Goal: Transaction & Acquisition: Purchase product/service

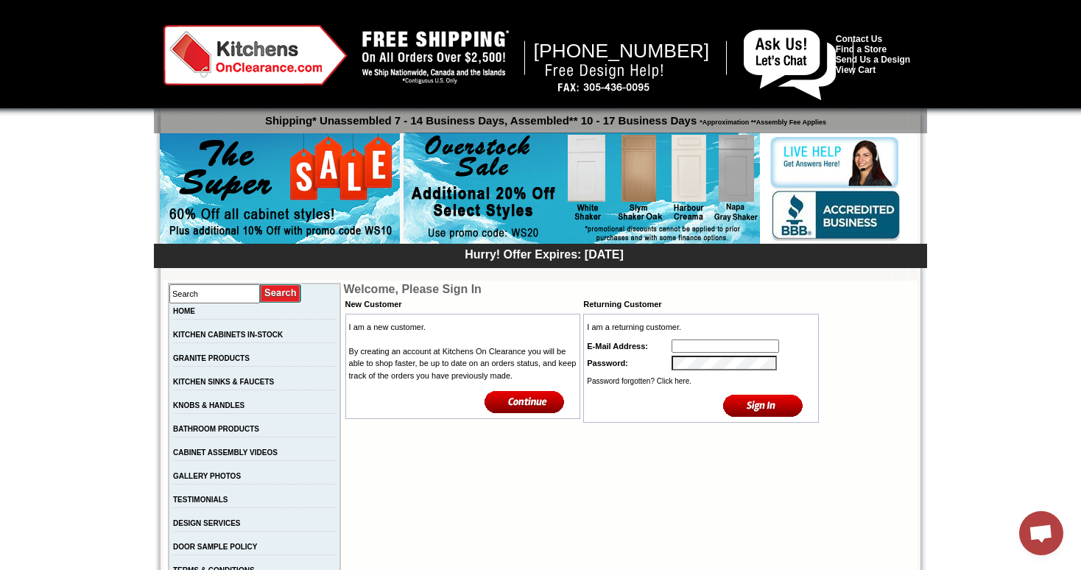
type input "info@sobekitchens.com"
click at [763, 408] on input "image" at bounding box center [763, 405] width 80 height 24
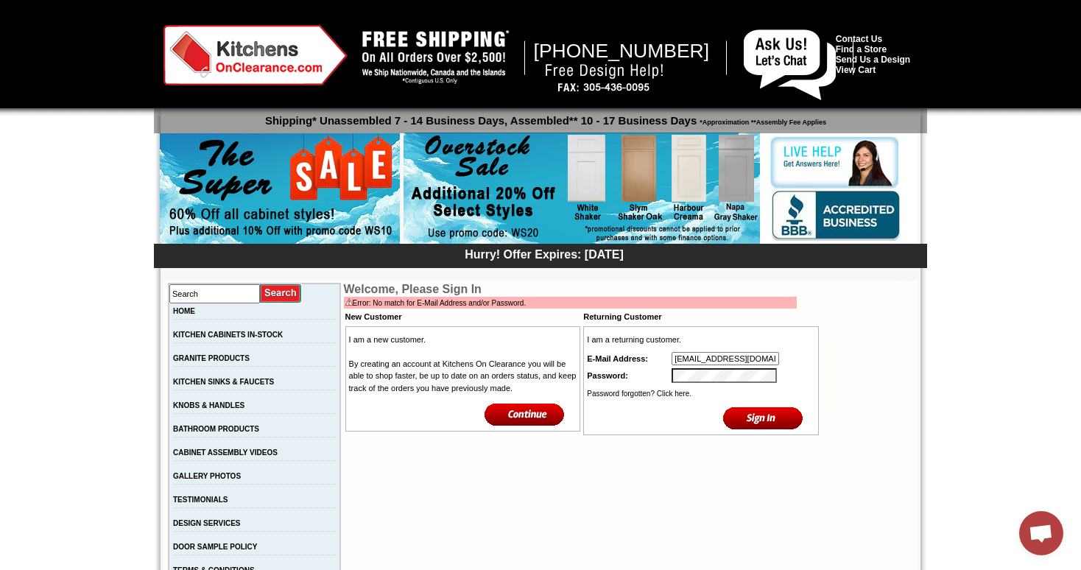
click at [771, 414] on input "image" at bounding box center [763, 418] width 80 height 24
click at [660, 376] on tr "Password:" at bounding box center [701, 376] width 231 height 18
click at [759, 429] on input "image" at bounding box center [763, 418] width 80 height 24
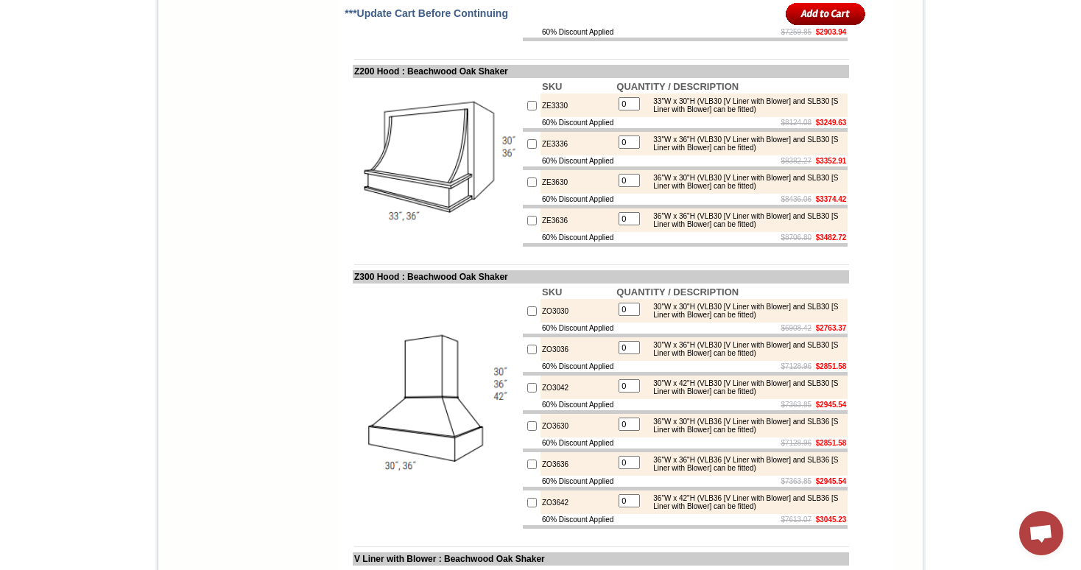
scroll to position [7615, 0]
drag, startPoint x: 759, startPoint y: 376, endPoint x: 717, endPoint y: 383, distance: 41.9
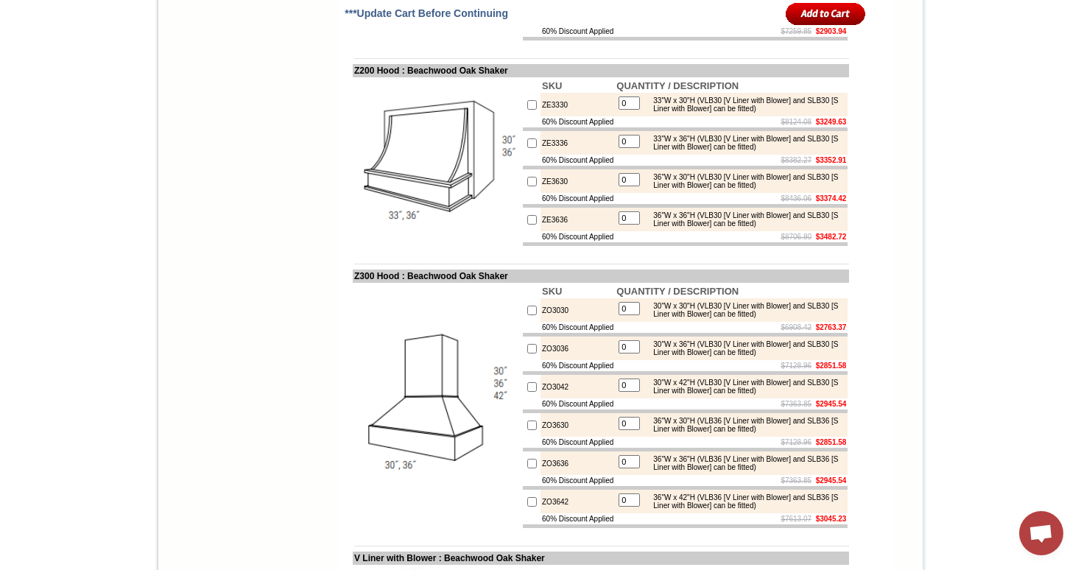
drag, startPoint x: 694, startPoint y: 384, endPoint x: 722, endPoint y: 384, distance: 28.0
drag, startPoint x: 734, startPoint y: 376, endPoint x: 720, endPoint y: 381, distance: 15.2
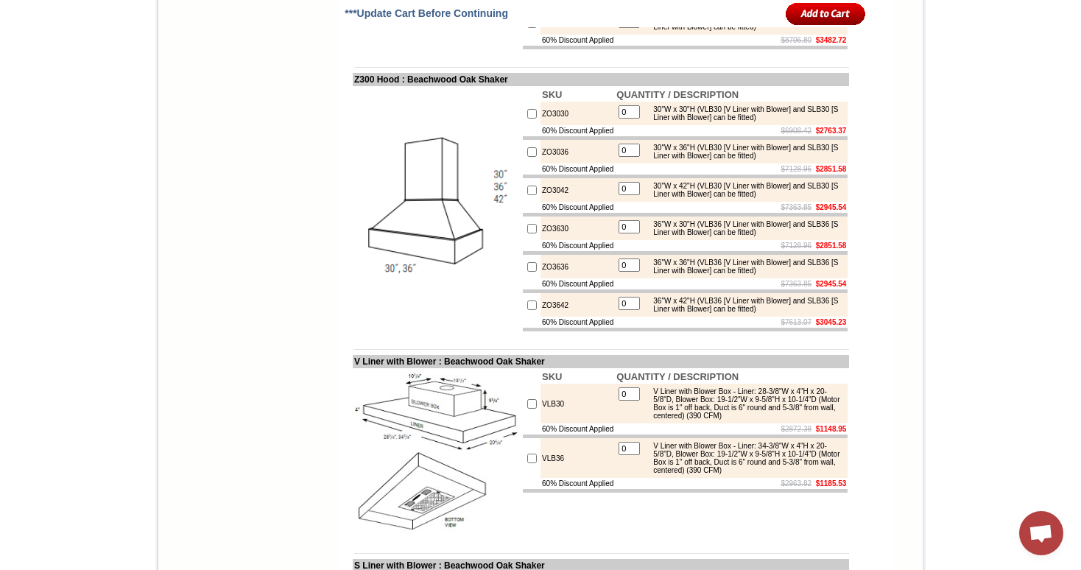
scroll to position [7825, 0]
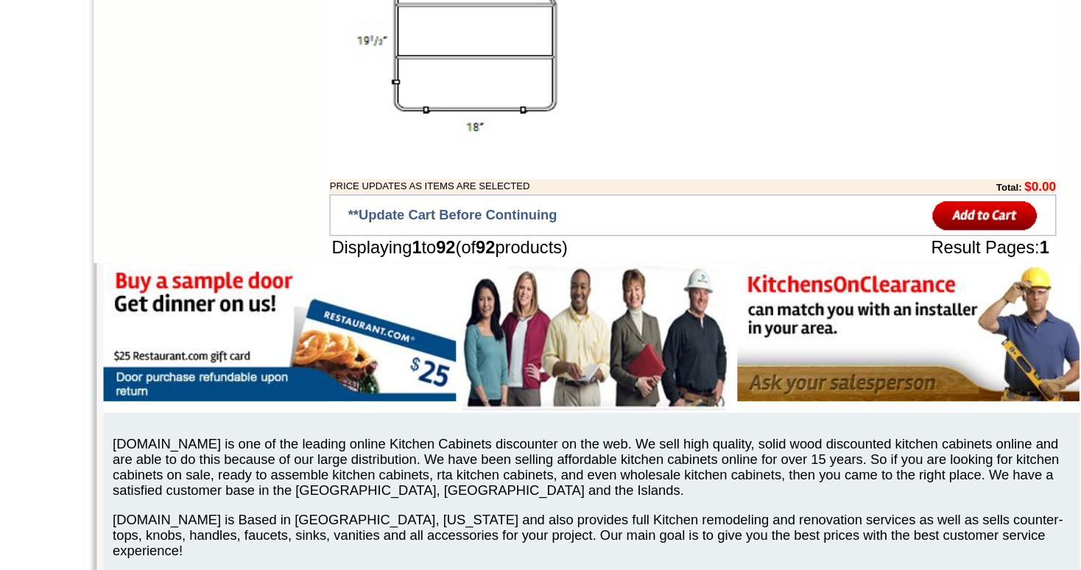
scroll to position [9122, 0]
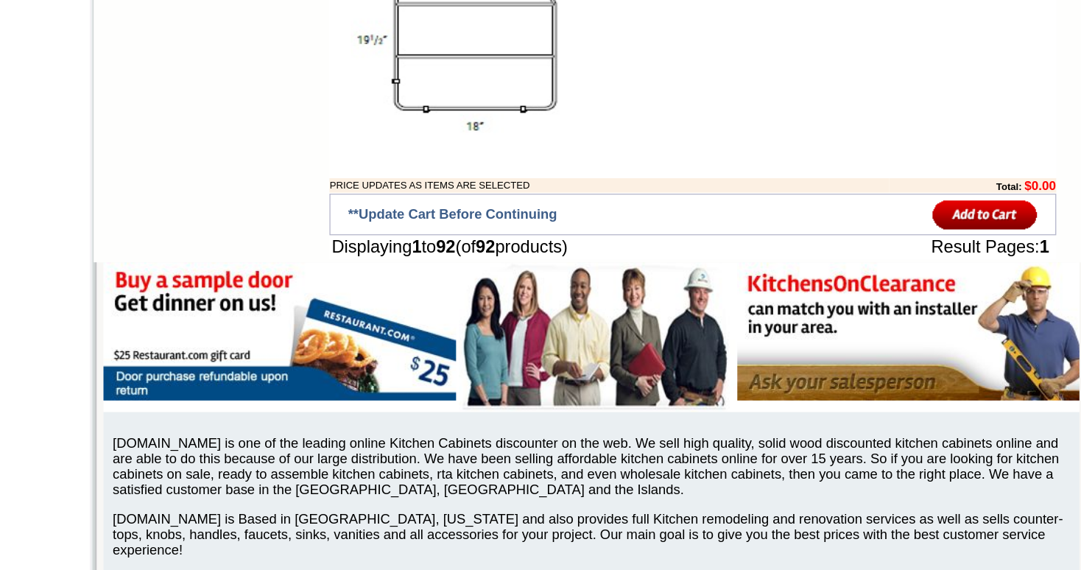
drag, startPoint x: 825, startPoint y: 362, endPoint x: 645, endPoint y: 354, distance: 179.9
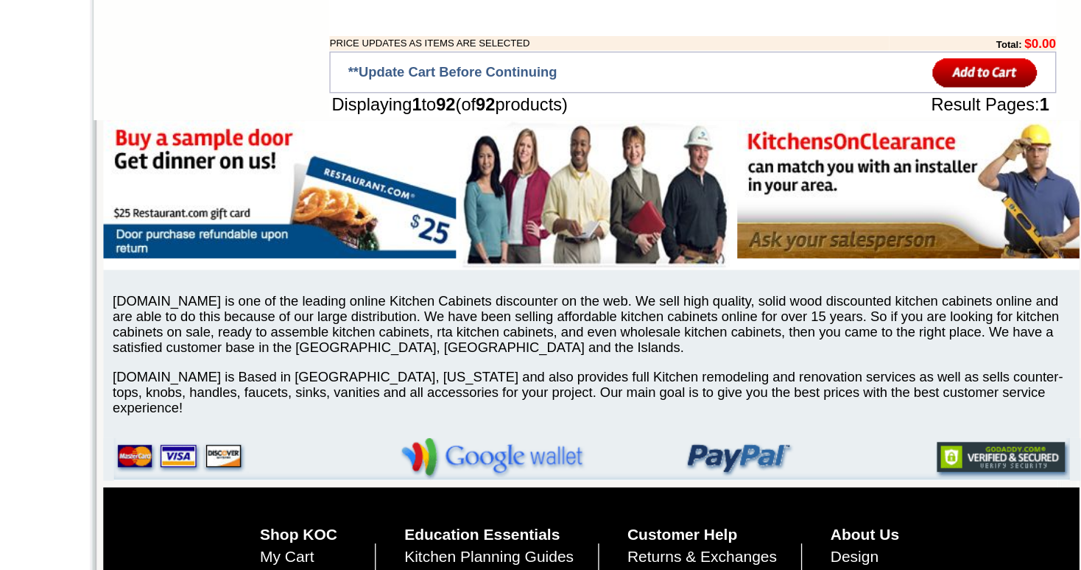
scroll to position [9253, 0]
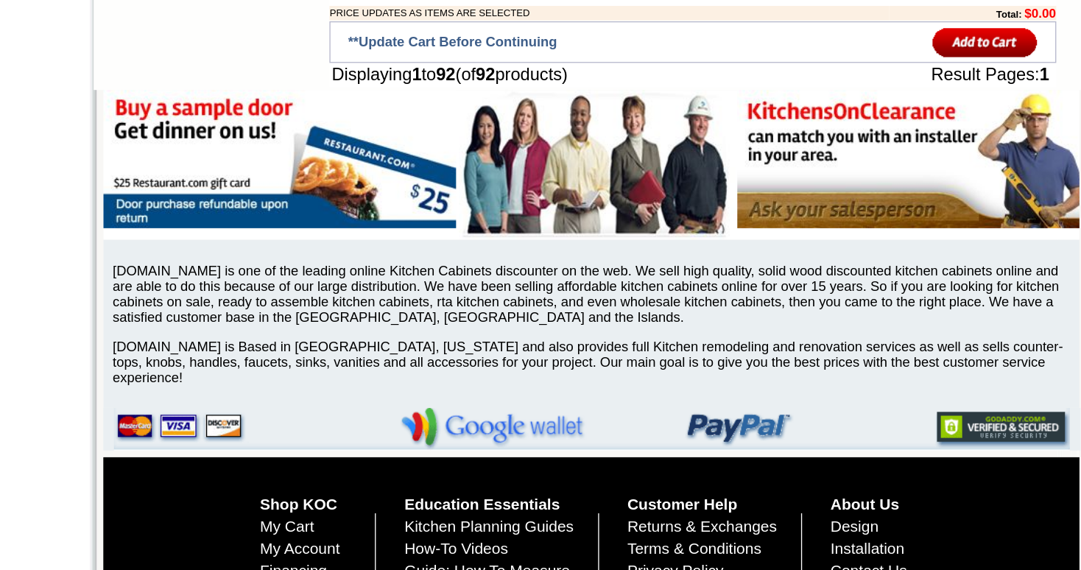
drag, startPoint x: 341, startPoint y: 395, endPoint x: 424, endPoint y: 395, distance: 83.2
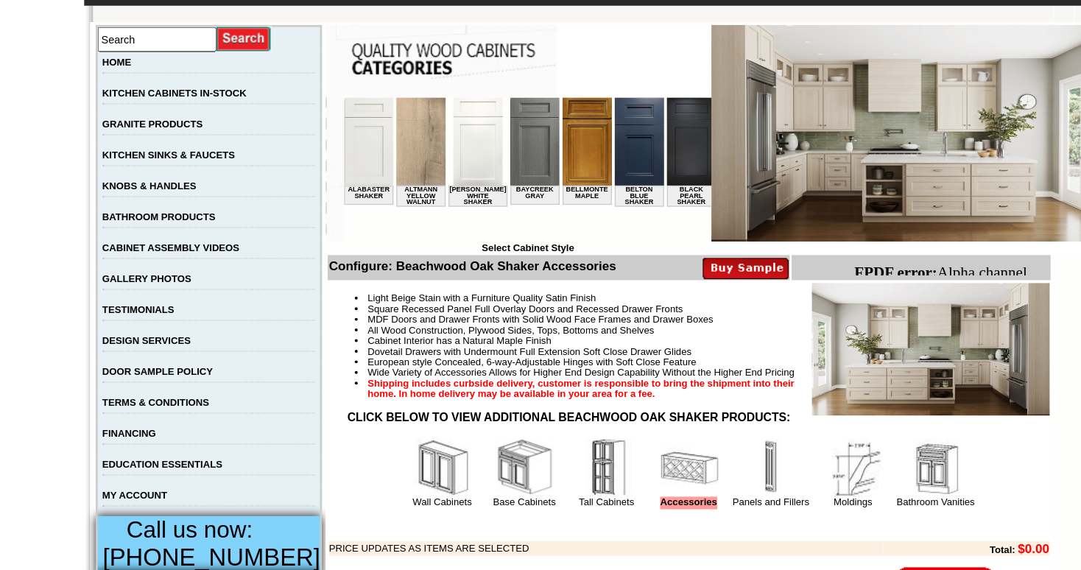
scroll to position [137, 0]
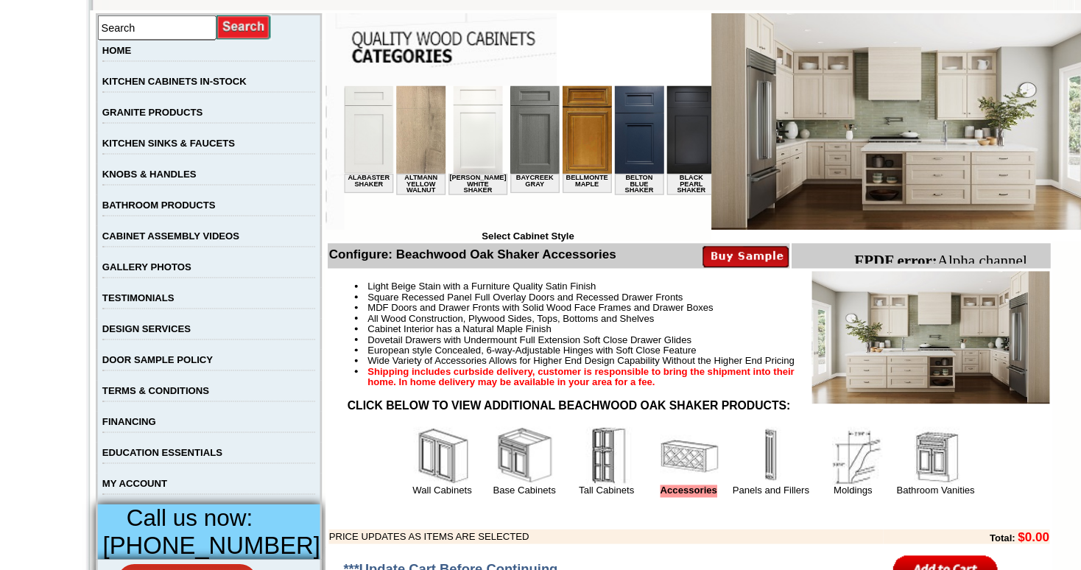
click at [482, 501] on img at bounding box center [490, 483] width 44 height 44
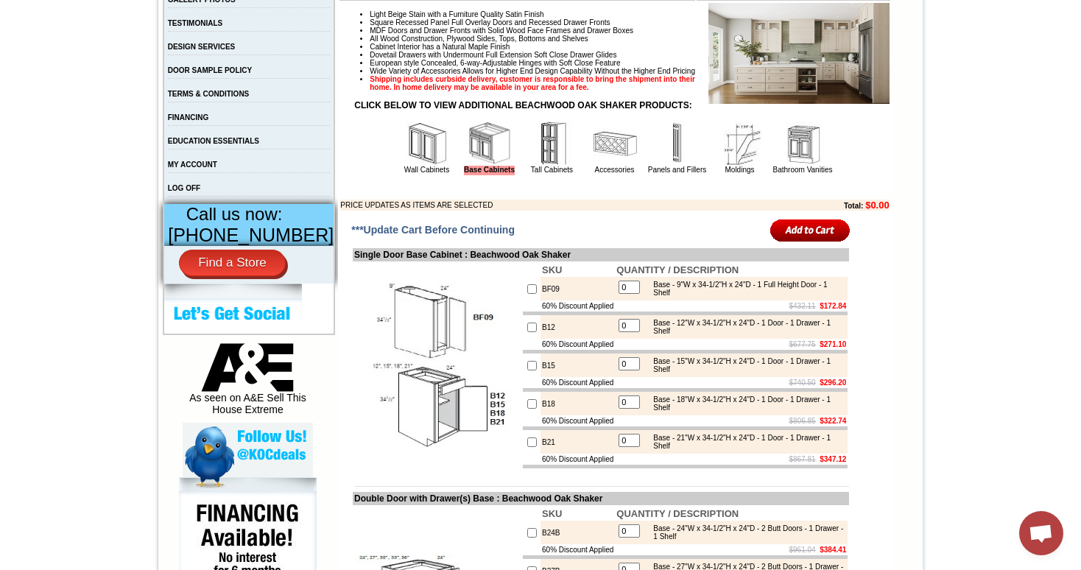
scroll to position [462, 0]
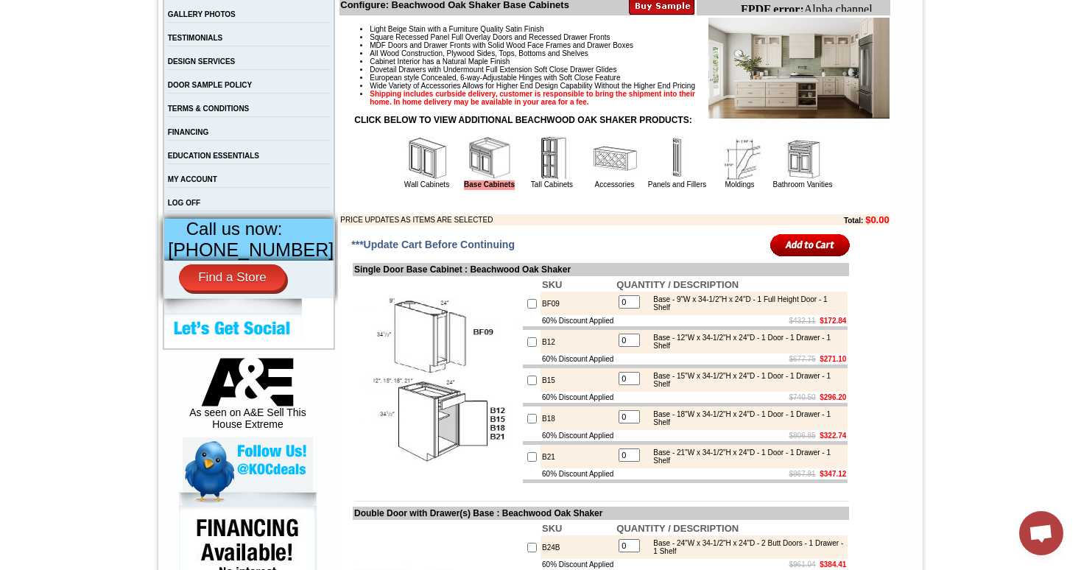
click at [606, 172] on img at bounding box center [615, 158] width 44 height 44
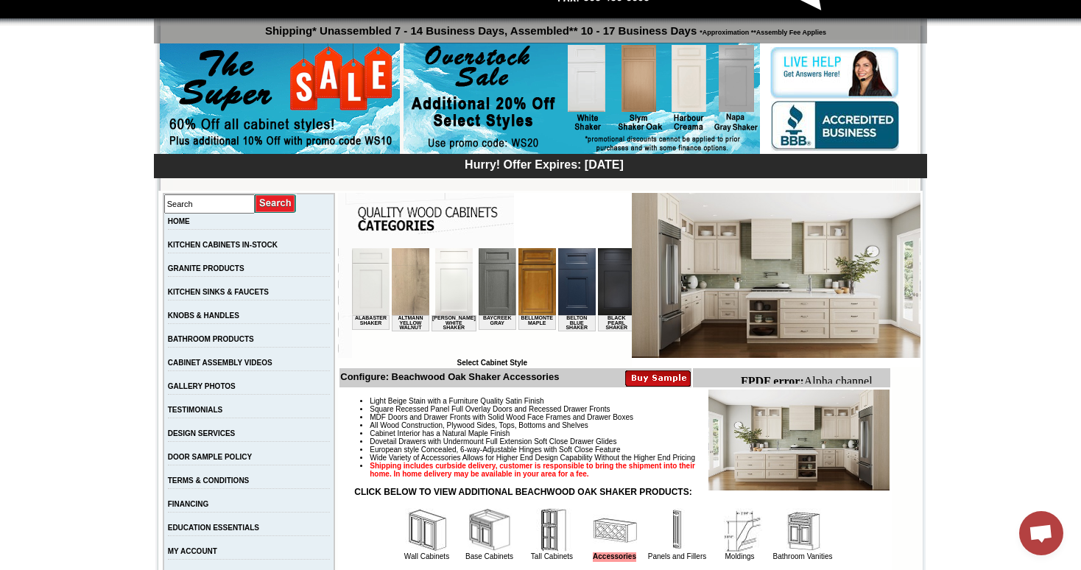
scroll to position [354, 0]
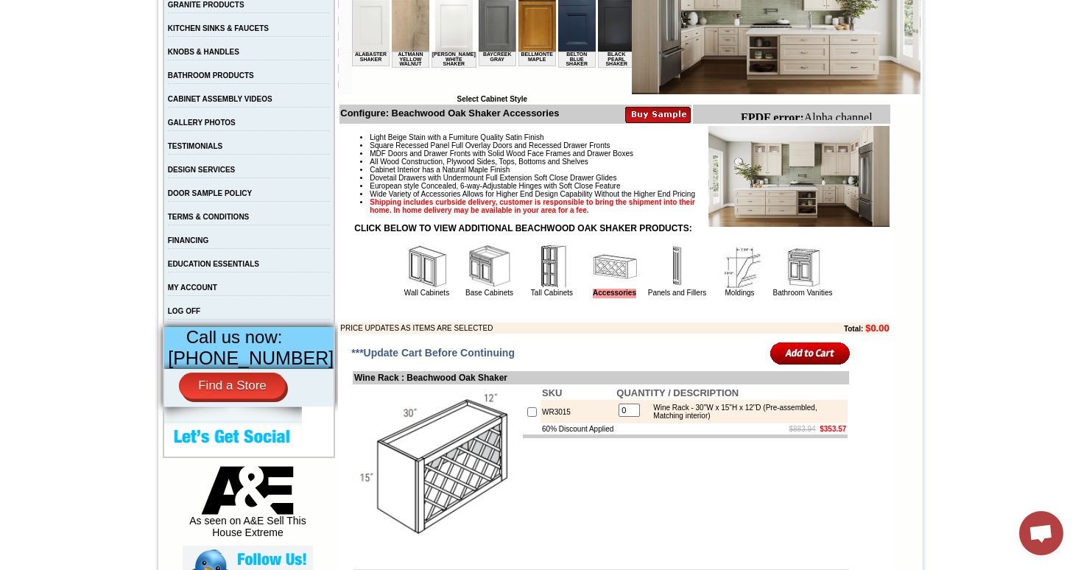
click at [660, 286] on img at bounding box center [677, 267] width 44 height 44
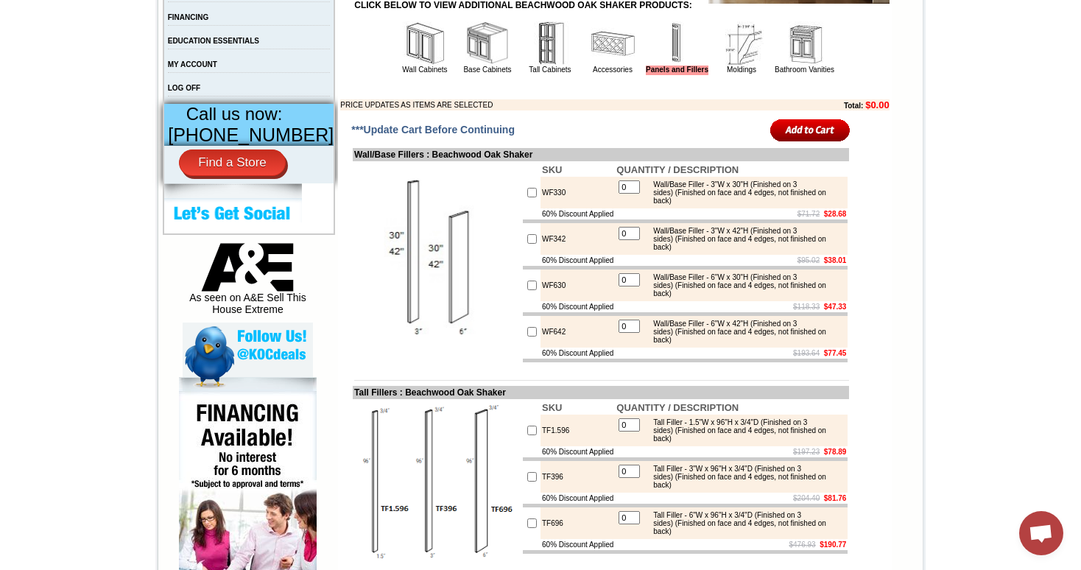
scroll to position [588, 0]
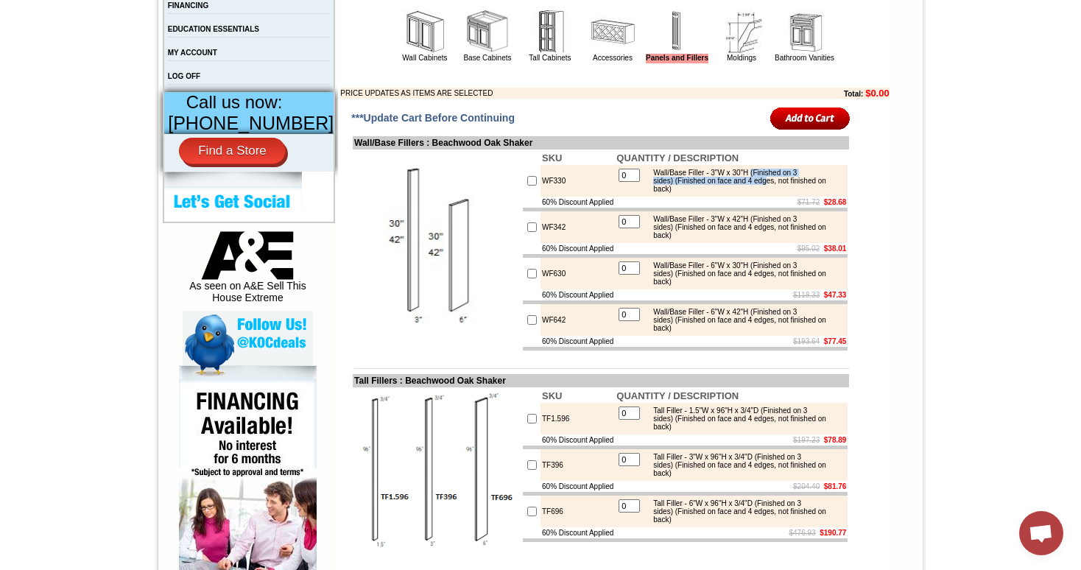
drag, startPoint x: 757, startPoint y: 194, endPoint x: 772, endPoint y: 198, distance: 15.4
click at [772, 193] on div "Wall/Base Filler - 3"W x 30"H (Finished on 3 sides) (Finished on face and 4 edg…" at bounding box center [745, 181] width 198 height 24
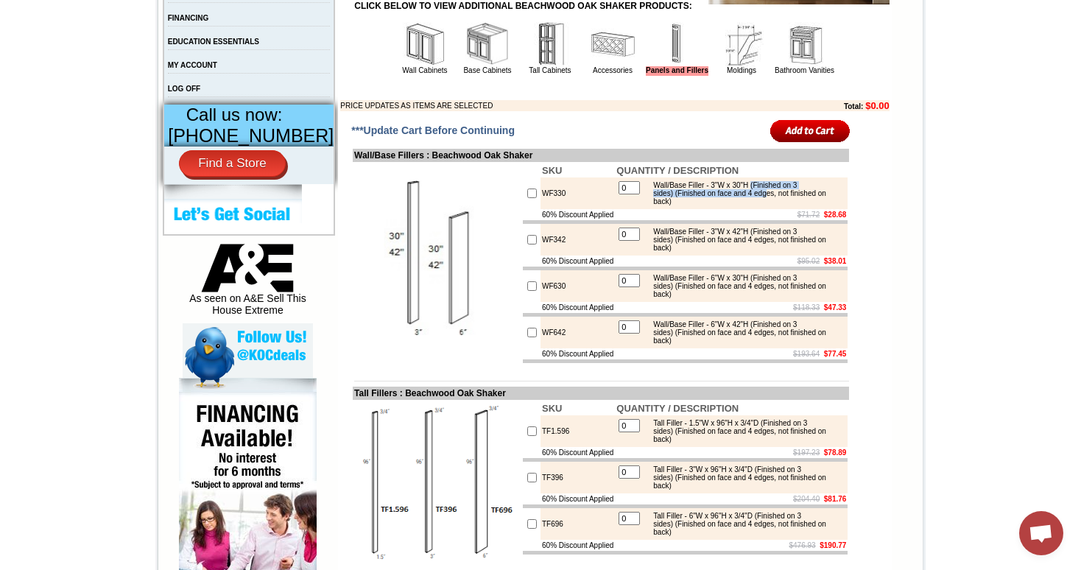
scroll to position [573, 0]
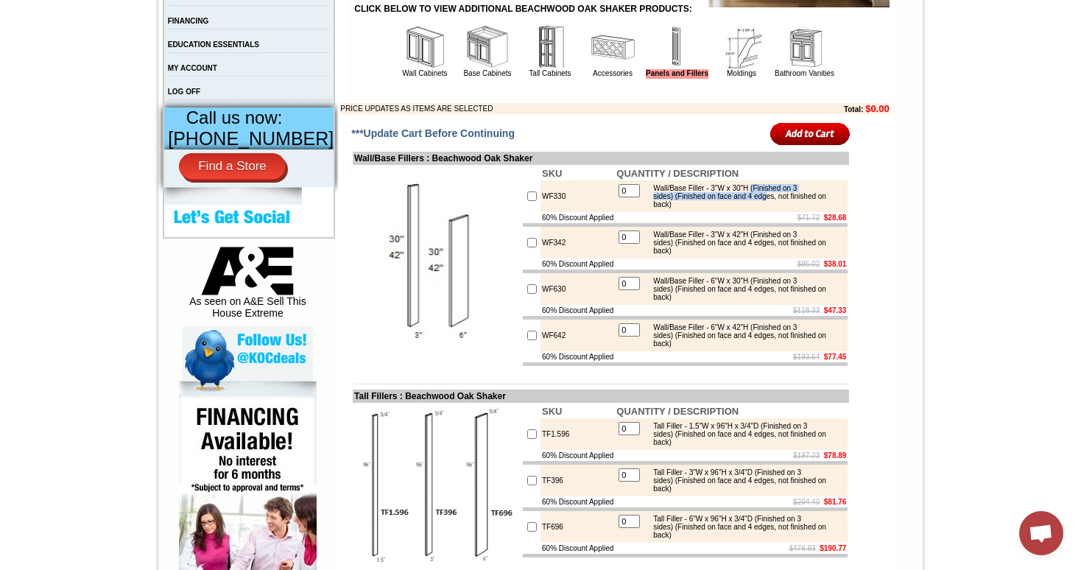
click at [752, 208] on div "Wall/Base Filler - 3"W x 30"H (Finished on 3 sides) (Finished on face and 4 edg…" at bounding box center [745, 196] width 198 height 24
drag, startPoint x: 756, startPoint y: 206, endPoint x: 765, endPoint y: 225, distance: 20.4
click at [766, 208] on div "Wall/Base Filler - 3"W x 30"H (Finished on 3 sides) (Finished on face and 4 edg…" at bounding box center [745, 196] width 198 height 24
click at [789, 208] on div "Wall/Base Filler - 3"W x 30"H (Finished on 3 sides) (Finished on face and 4 edg…" at bounding box center [745, 196] width 198 height 24
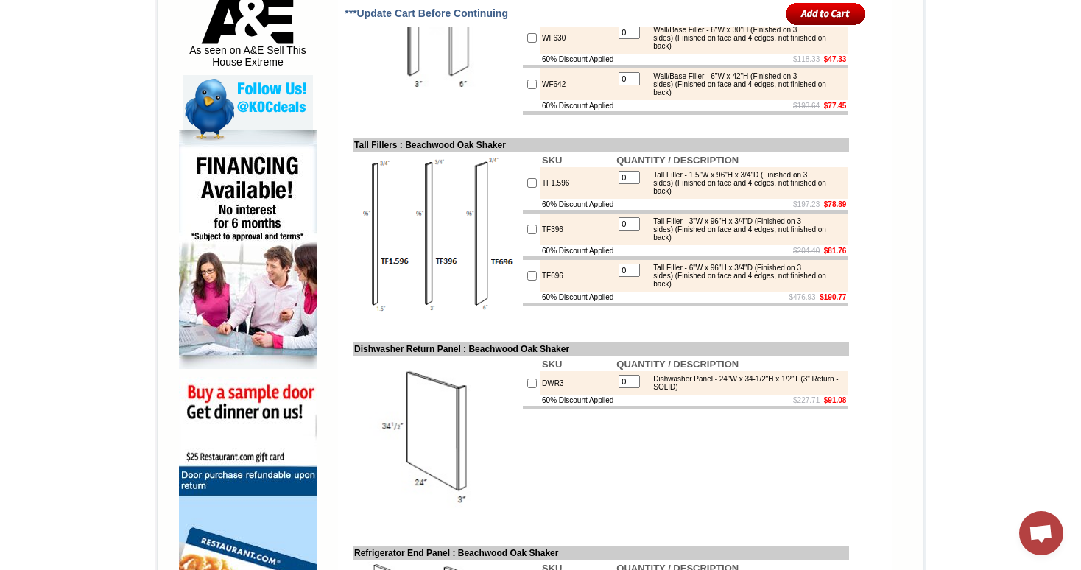
scroll to position [828, 0]
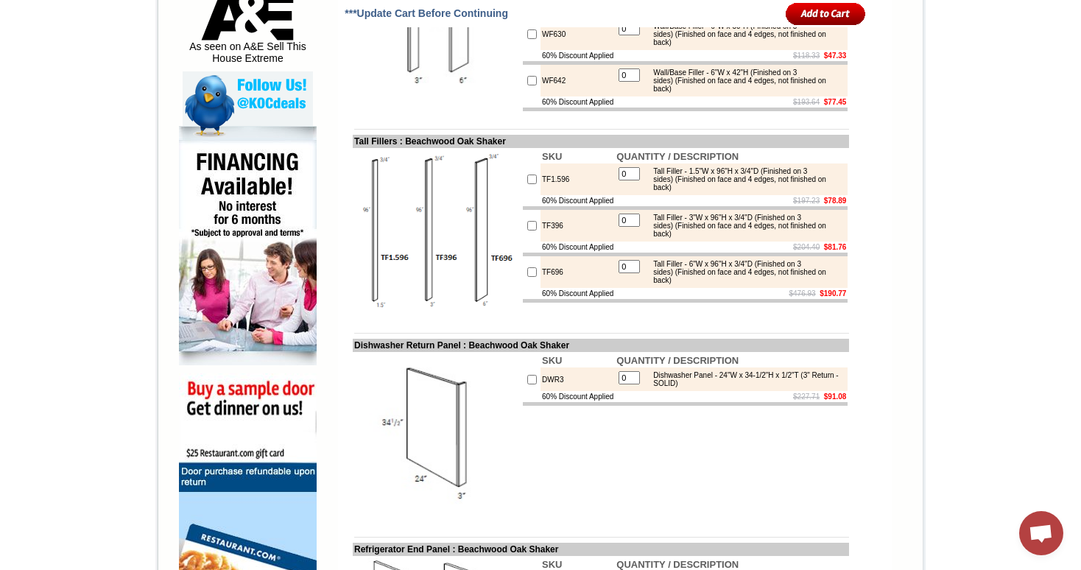
click at [556, 195] on td "TF1.596" at bounding box center [578, 179] width 74 height 32
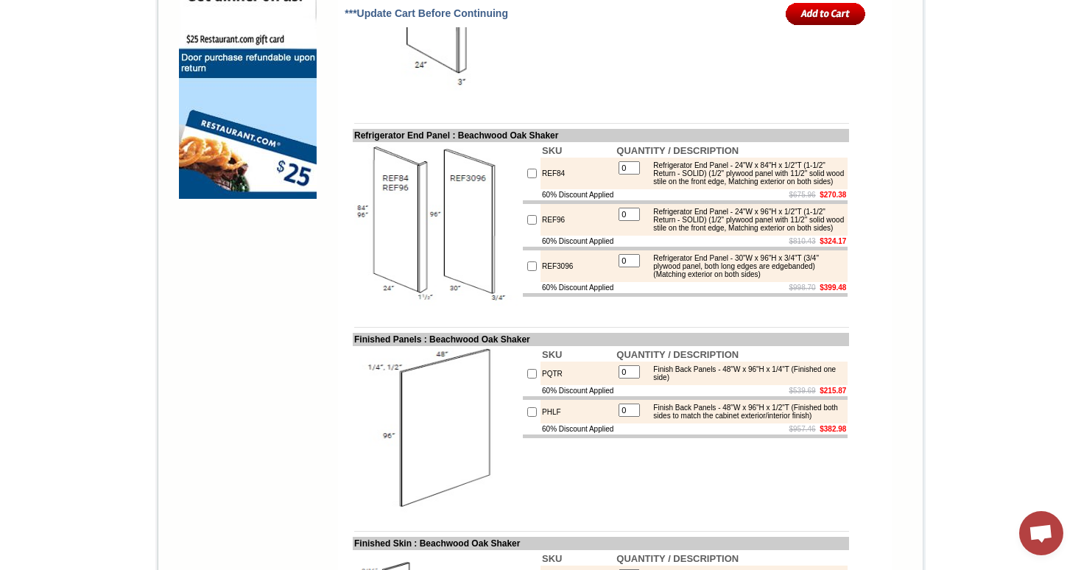
scroll to position [1237, 0]
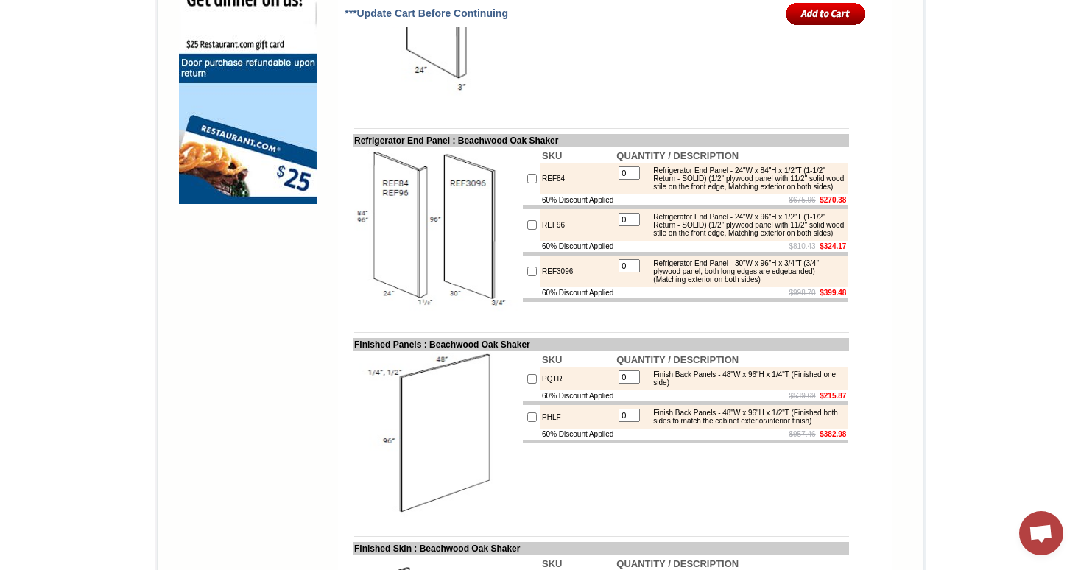
click at [650, 191] on div "Refrigerator End Panel - 24"W x 84"H x 1/2"T (1-1/2" Return - SOLID) (1/2" plyw…" at bounding box center [745, 178] width 198 height 24
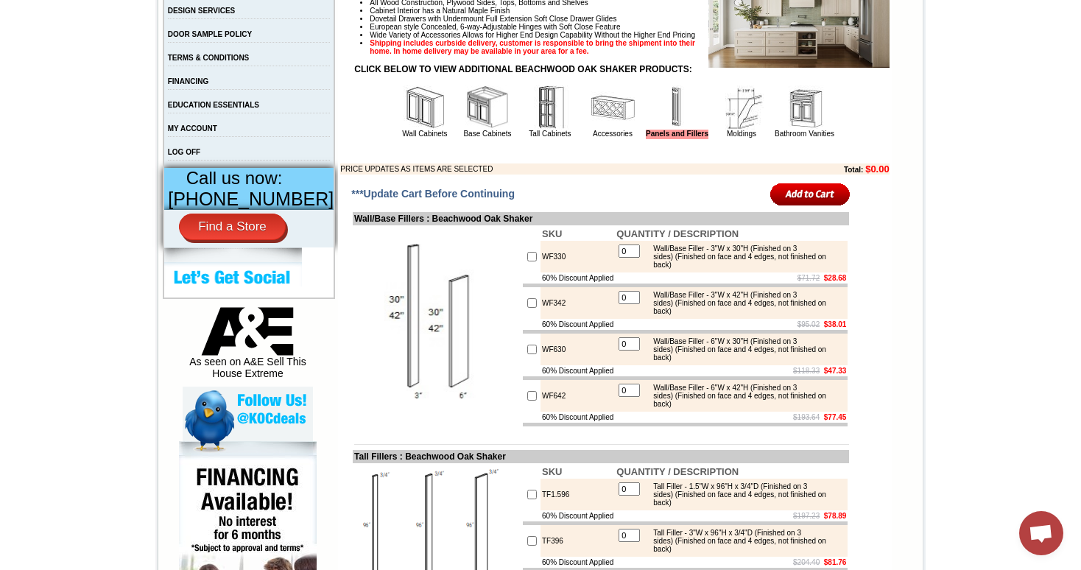
scroll to position [514, 0]
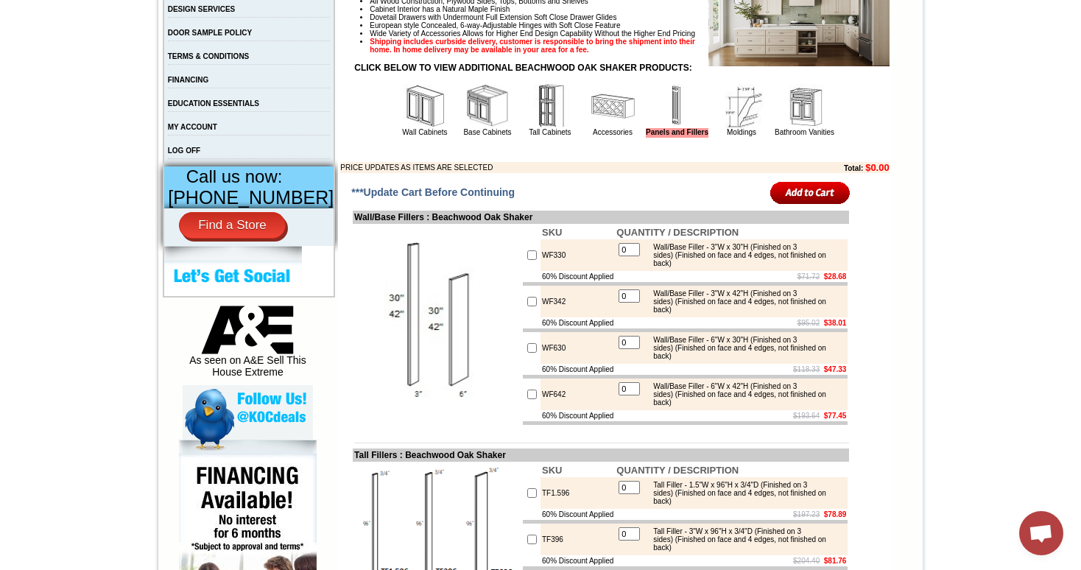
drag, startPoint x: 672, startPoint y: 274, endPoint x: 691, endPoint y: 288, distance: 23.1
click at [691, 267] on div "Wall/Base Filler - 3"W x 30"H (Finished on 3 sides) (Finished on face and 4 edg…" at bounding box center [745, 255] width 198 height 24
drag, startPoint x: 671, startPoint y: 277, endPoint x: 686, endPoint y: 289, distance: 19.4
click at [686, 267] on div "Wall/Base Filler - 3"W x 30"H (Finished on 3 sides) (Finished on face and 4 edg…" at bounding box center [745, 255] width 198 height 24
click at [688, 267] on div "Wall/Base Filler - 3"W x 30"H (Finished on 3 sides) (Finished on face and 4 edg…" at bounding box center [745, 255] width 198 height 24
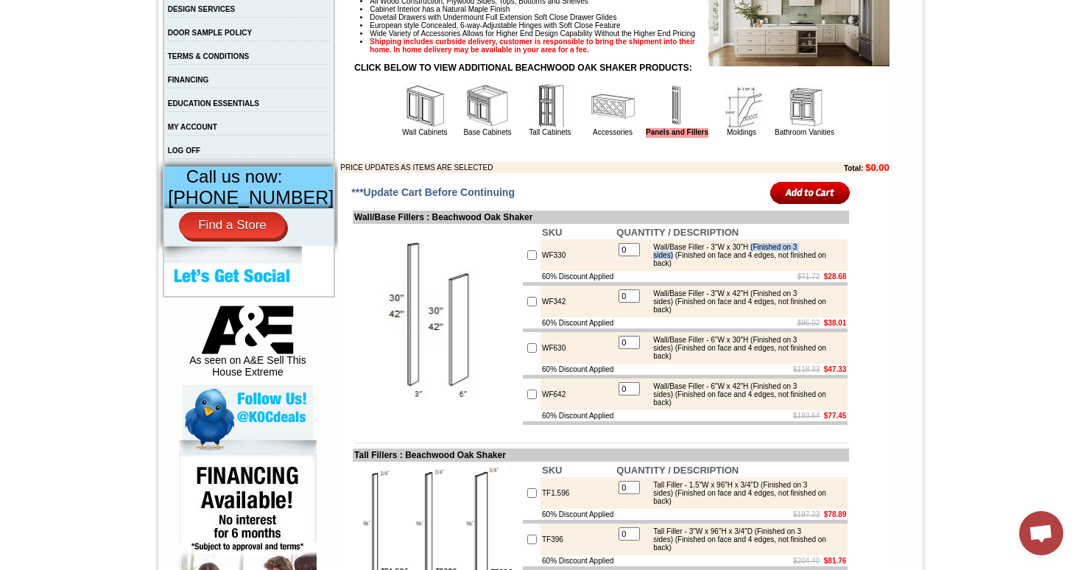
drag, startPoint x: 758, startPoint y: 268, endPoint x: 669, endPoint y: 277, distance: 88.8
click at [669, 267] on div "Wall/Base Filler - 3"W x 30"H (Finished on 3 sides) (Finished on face and 4 edg…" at bounding box center [745, 255] width 198 height 24
click at [687, 267] on div "Wall/Base Filler - 3"W x 30"H (Finished on 3 sides) (Finished on face and 4 edg…" at bounding box center [745, 255] width 198 height 24
drag, startPoint x: 671, startPoint y: 277, endPoint x: 716, endPoint y: 289, distance: 46.6
click at [716, 268] on td "Wall/Base Filler - 3"W x 30"H (Finished on 3 sides) (Finished on face and 4 edg…" at bounding box center [745, 255] width 200 height 26
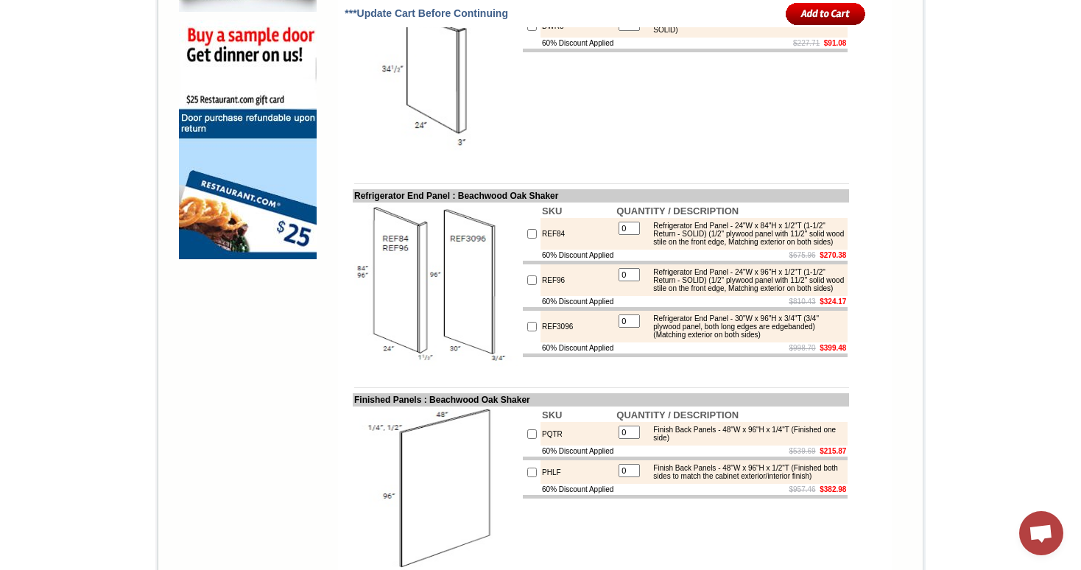
scroll to position [1184, 0]
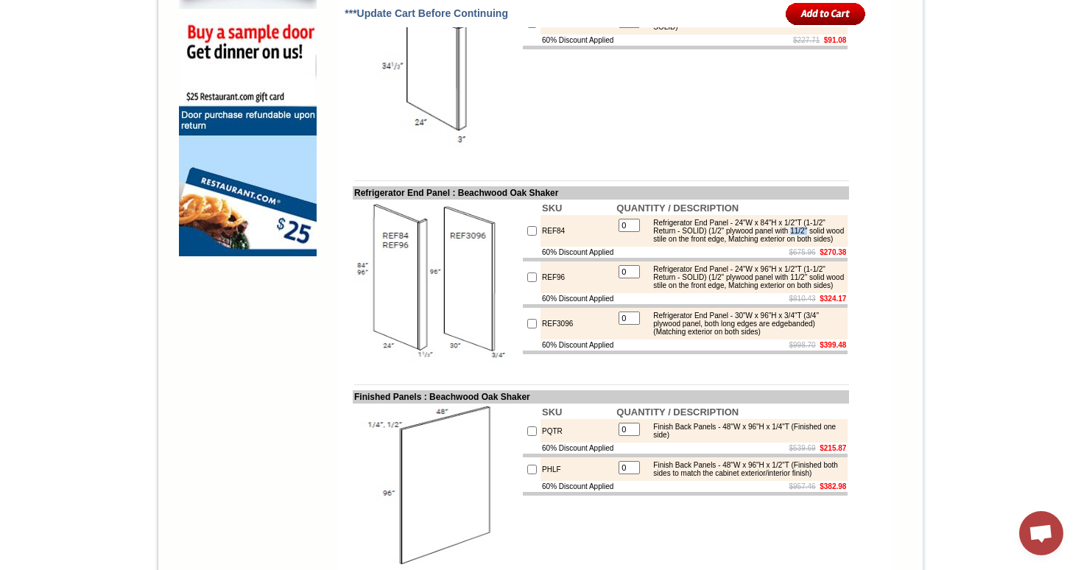
drag, startPoint x: 647, startPoint y: 278, endPoint x: 669, endPoint y: 278, distance: 22.1
click at [669, 243] on div "Refrigerator End Panel - 24"W x 84"H x 1/2"T (1-1/2" Return - SOLID) (1/2" plyw…" at bounding box center [745, 231] width 198 height 24
drag, startPoint x: 644, startPoint y: 334, endPoint x: 669, endPoint y: 336, distance: 25.1
click at [669, 289] on div "Refrigerator End Panel - 24"W x 96"H x 1/2"T (1-1/2" Return - SOLID) (1/2" plyw…" at bounding box center [745, 277] width 198 height 24
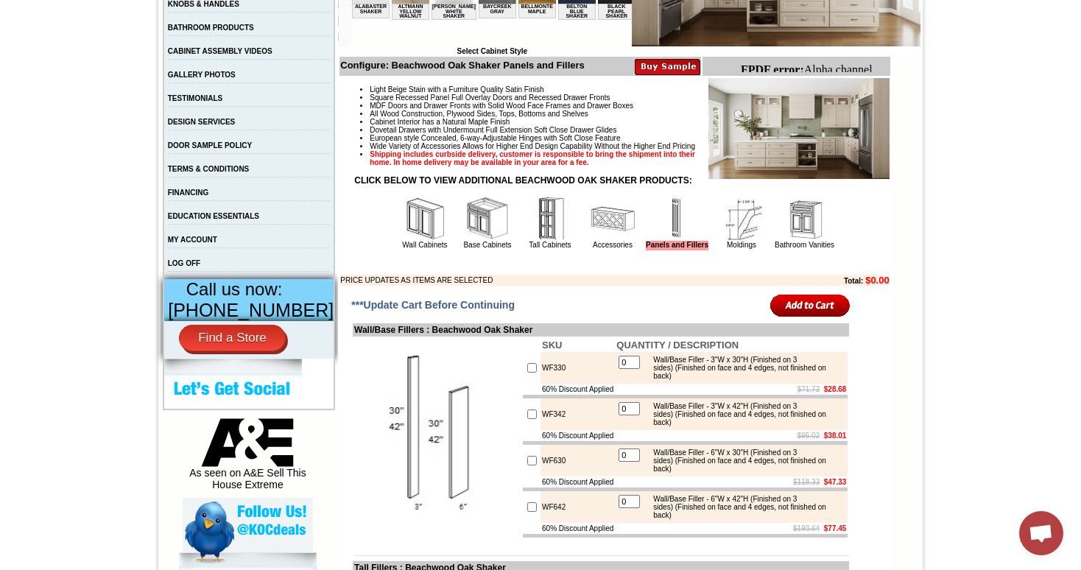
scroll to position [404, 0]
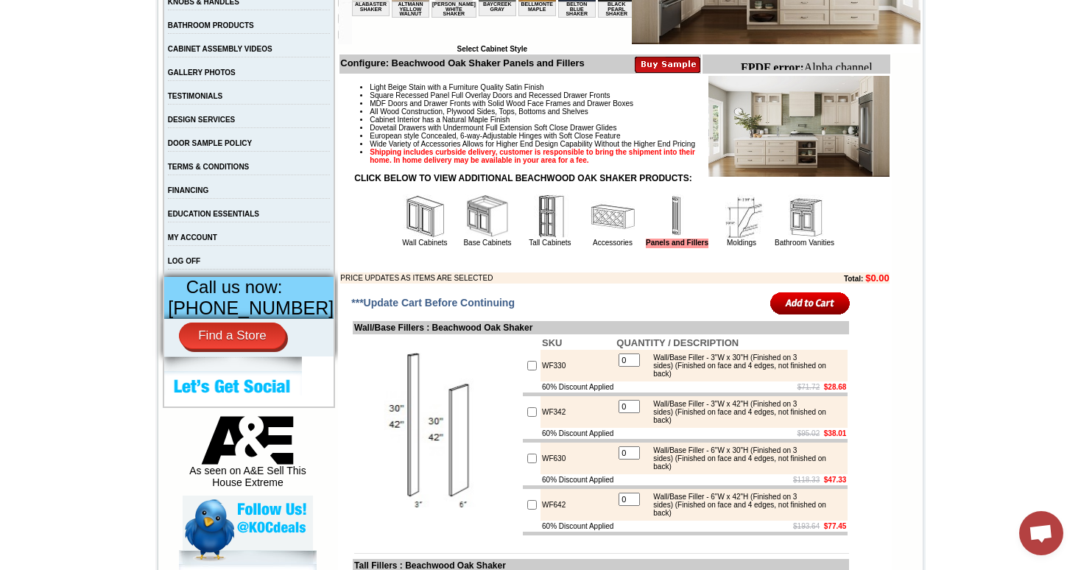
click at [600, 231] on img at bounding box center [613, 216] width 44 height 44
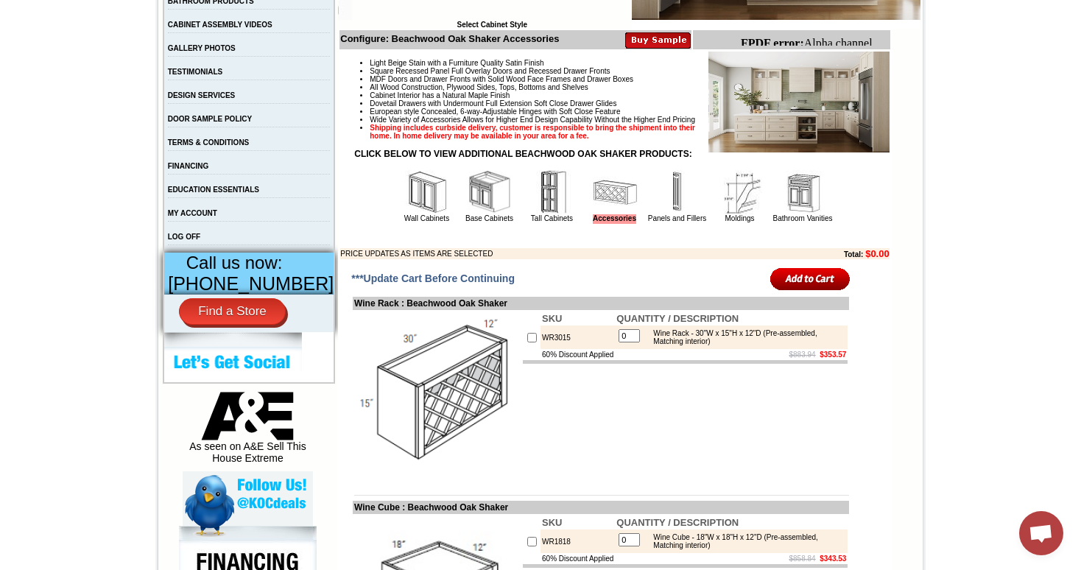
scroll to position [439, 0]
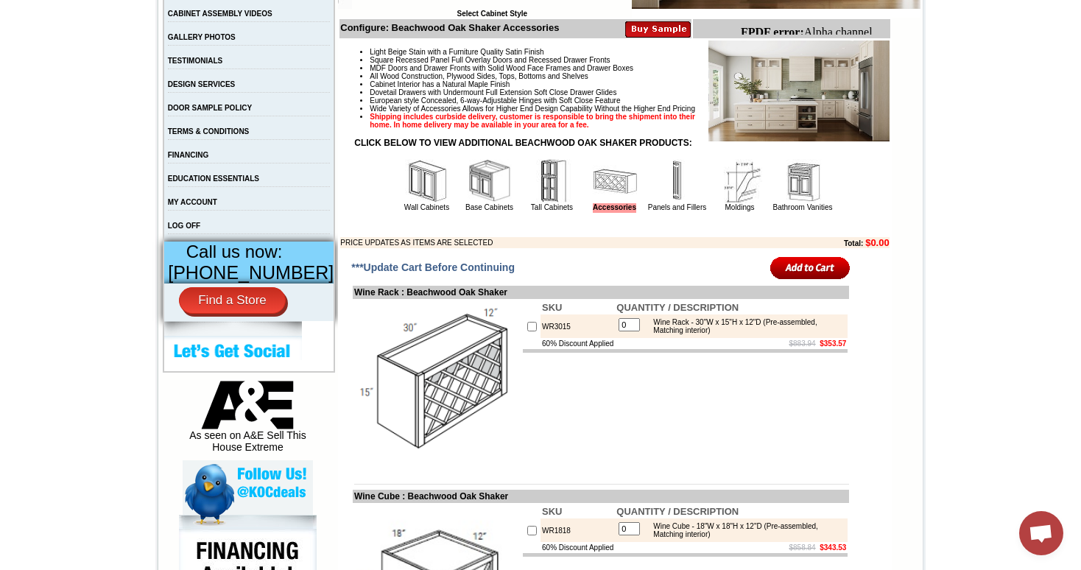
click at [659, 203] on img at bounding box center [677, 181] width 44 height 44
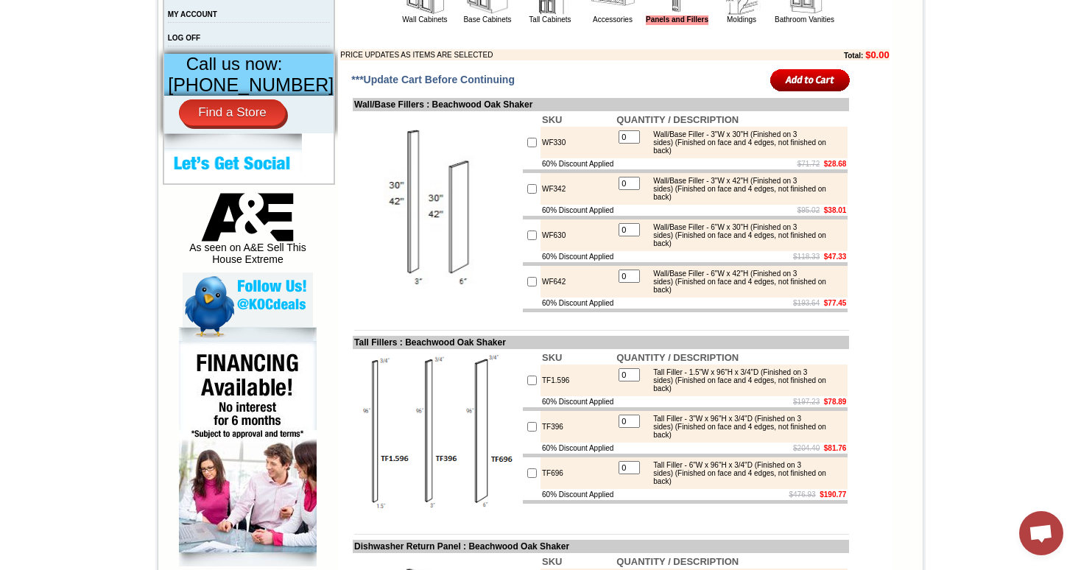
scroll to position [606, 0]
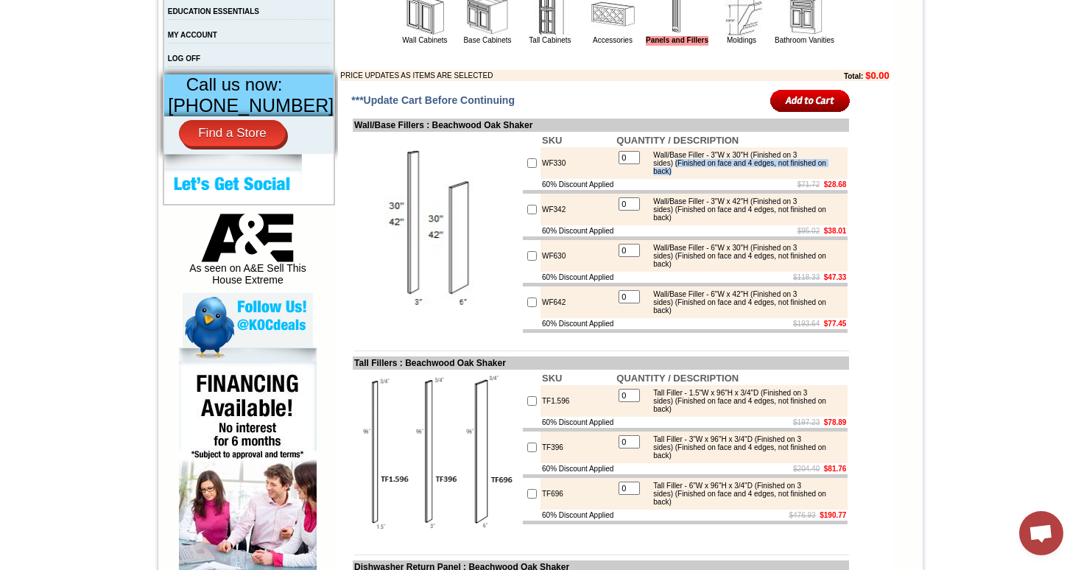
drag, startPoint x: 672, startPoint y: 185, endPoint x: 702, endPoint y: 195, distance: 31.9
click at [702, 175] on div "Wall/Base Filler - 3"W x 30"H (Finished on 3 sides) (Finished on face and 4 edg…" at bounding box center [745, 163] width 198 height 24
click at [708, 217] on td "0 Wall/Base Filler - 3"W x 42"H (Finished on 3 sides) (Finished on face and 4 e…" at bounding box center [731, 210] width 233 height 32
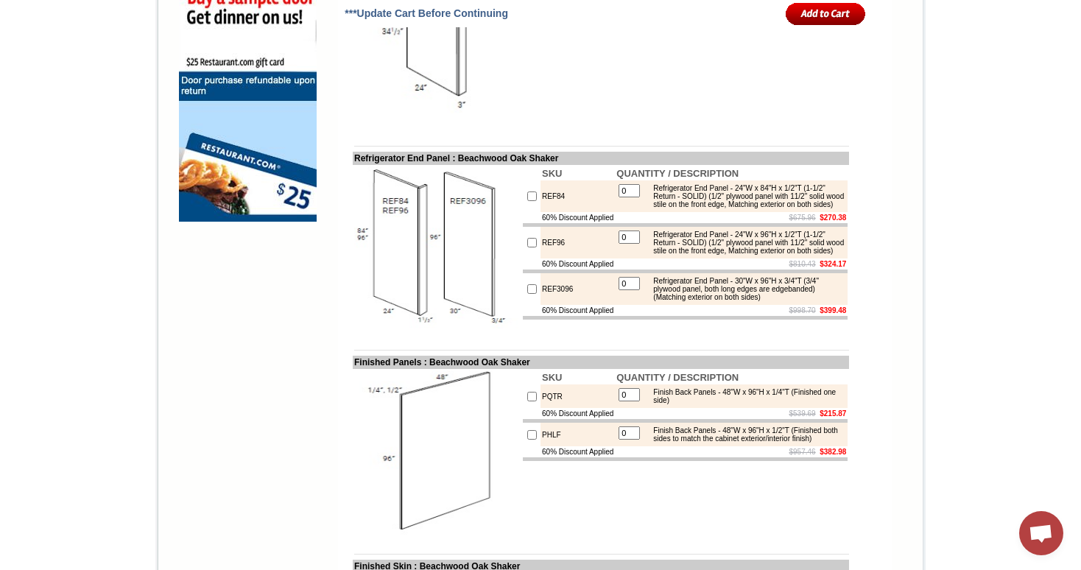
scroll to position [1214, 0]
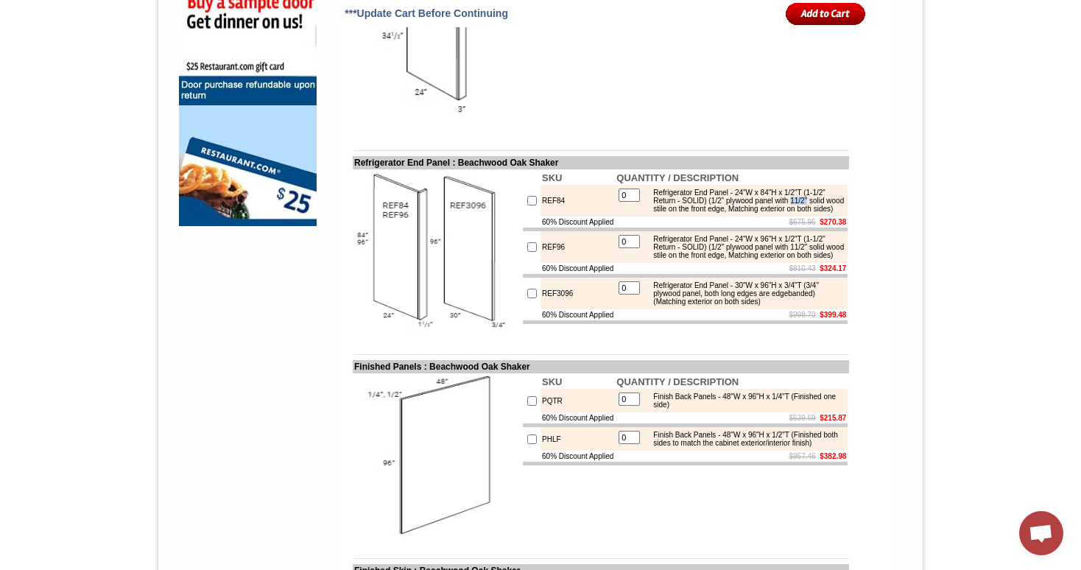
drag, startPoint x: 647, startPoint y: 249, endPoint x: 669, endPoint y: 247, distance: 21.4
click at [669, 213] on div "Refrigerator End Panel - 24"W x 84"H x 1/2"T (1-1/2" Return - SOLID) (1/2" plyw…" at bounding box center [745, 201] width 198 height 24
drag, startPoint x: 647, startPoint y: 303, endPoint x: 669, endPoint y: 304, distance: 22.1
click at [669, 259] on div "Refrigerator End Panel - 24"W x 96"H x 1/2"T (1-1/2" Return - SOLID) (1/2" plyw…" at bounding box center [745, 247] width 198 height 24
click at [746, 213] on div "Refrigerator End Panel - 24"W x 84"H x 1/2"T (1-1/2" Return - SOLID) (1/2" plyw…" at bounding box center [745, 201] width 198 height 24
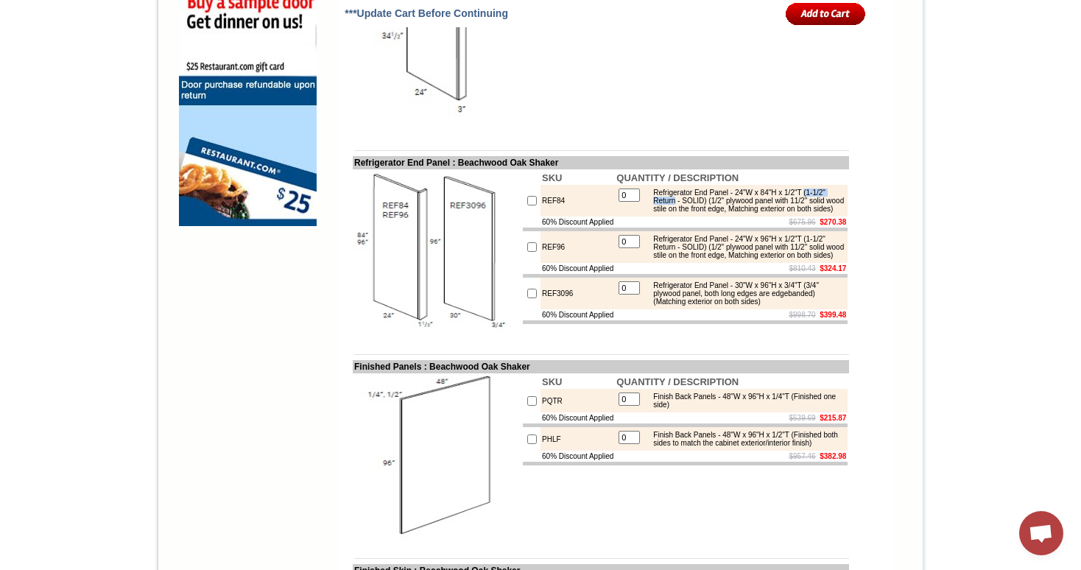
drag, startPoint x: 819, startPoint y: 229, endPoint x: 691, endPoint y: 240, distance: 128.6
click at [691, 213] on div "Refrigerator End Panel - 24"W x 84"H x 1/2"T (1-1/2" Return - SOLID) (1/2" plyw…" at bounding box center [745, 201] width 198 height 24
drag, startPoint x: 646, startPoint y: 247, endPoint x: 793, endPoint y: 243, distance: 147.3
click at [793, 213] on div "Refrigerator End Panel - 24"W x 84"H x 1/2"T (1-1/2" Return - SOLID) (1/2" plyw…" at bounding box center [745, 201] width 198 height 24
drag, startPoint x: 801, startPoint y: 245, endPoint x: 812, endPoint y: 257, distance: 16.2
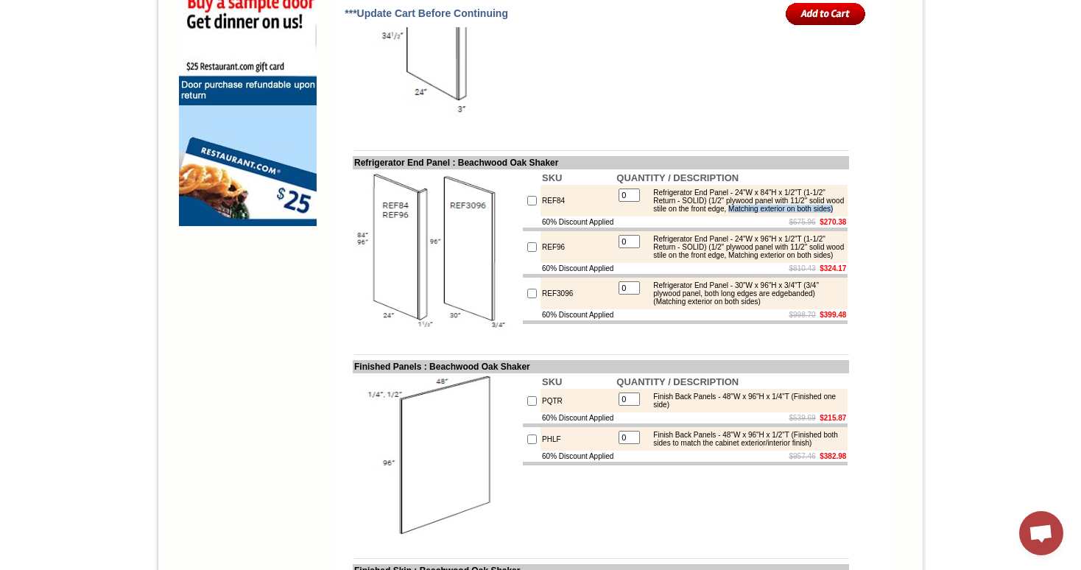
click at [812, 213] on div "Refrigerator End Panel - 24"W x 84"H x 1/2"T (1-1/2" Return - SOLID) (1/2" plyw…" at bounding box center [745, 201] width 198 height 24
drag, startPoint x: 647, startPoint y: 228, endPoint x: 746, endPoint y: 255, distance: 103.1
click at [746, 213] on div "Refrigerator End Panel - 24"W x 84"H x 1/2"T (1-1/2" Return - SOLID) (1/2" plyw…" at bounding box center [745, 201] width 198 height 24
copy div "Refrigerator End Panel - 24"W x 84"H x 1/2"T (1-1/2" Return - SOLID) (1/2" plyw…"
click at [739, 213] on div "Refrigerator End Panel - 24"W x 84"H x 1/2"T (1-1/2" Return - SOLID) (1/2" plyw…" at bounding box center [745, 201] width 198 height 24
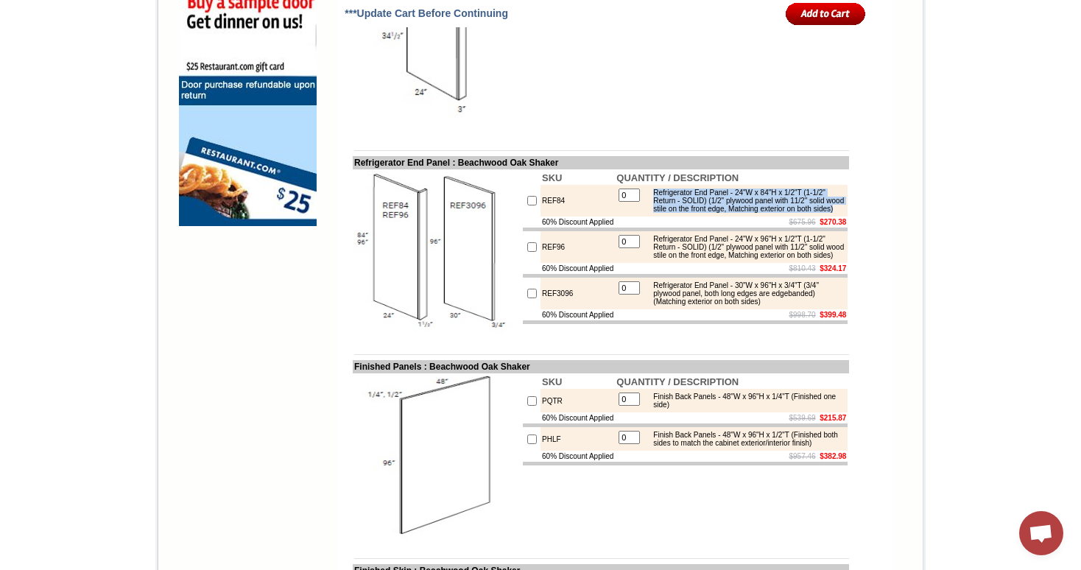
drag, startPoint x: 736, startPoint y: 256, endPoint x: 648, endPoint y: 223, distance: 94.4
click at [648, 213] on div "Refrigerator End Panel - 24"W x 84"H x 1/2"T (1-1/2" Return - SOLID) (1/2" plyw…" at bounding box center [745, 201] width 198 height 24
copy div "Refrigerator End Panel - 24"W x 84"H x 1/2"T (1-1/2" Return - SOLID) (1/2" plyw…"
click at [736, 213] on div "Refrigerator End Panel - 24"W x 84"H x 1/2"T (1-1/2" Return - SOLID) (1/2" plyw…" at bounding box center [745, 201] width 198 height 24
drag, startPoint x: 817, startPoint y: 228, endPoint x: 795, endPoint y: 228, distance: 22.8
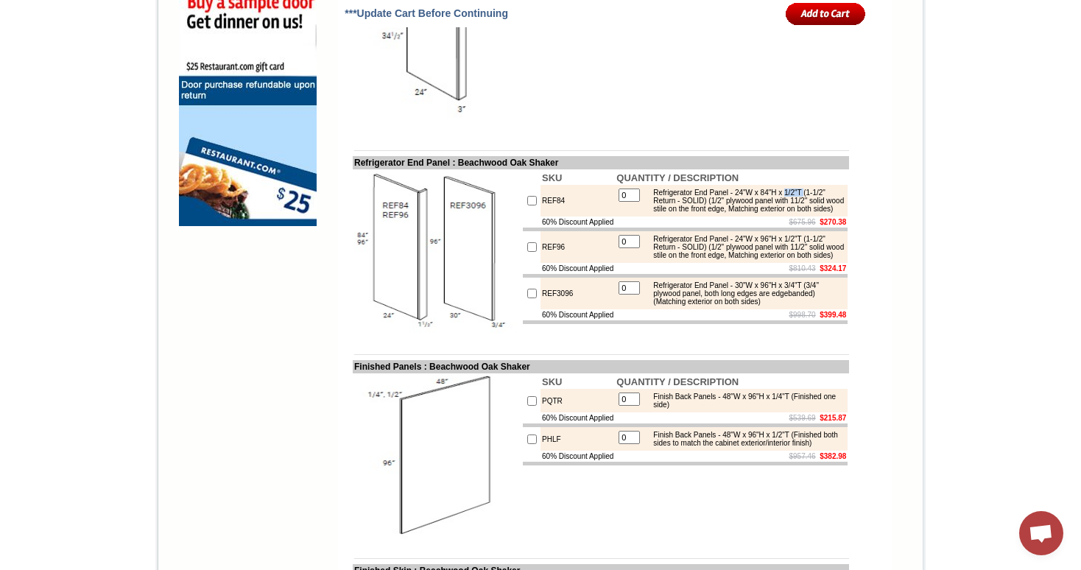
click at [795, 213] on div "Refrigerator End Panel - 24"W x 84"H x 1/2"T (1-1/2" Return - SOLID) (1/2" plyw…" at bounding box center [745, 201] width 198 height 24
click at [820, 213] on div "Refrigerator End Panel - 24"W x 84"H x 1/2"T (1-1/2" Return - SOLID) (1/2" plyw…" at bounding box center [745, 201] width 198 height 24
drag, startPoint x: 731, startPoint y: 239, endPoint x: 805, endPoint y: 237, distance: 73.7
click at [805, 213] on div "Refrigerator End Panel - 24"W x 84"H x 1/2"T (1-1/2" Return - SOLID) (1/2" plyw…" at bounding box center [745, 201] width 198 height 24
drag, startPoint x: 822, startPoint y: 232, endPoint x: 722, endPoint y: 237, distance: 99.6
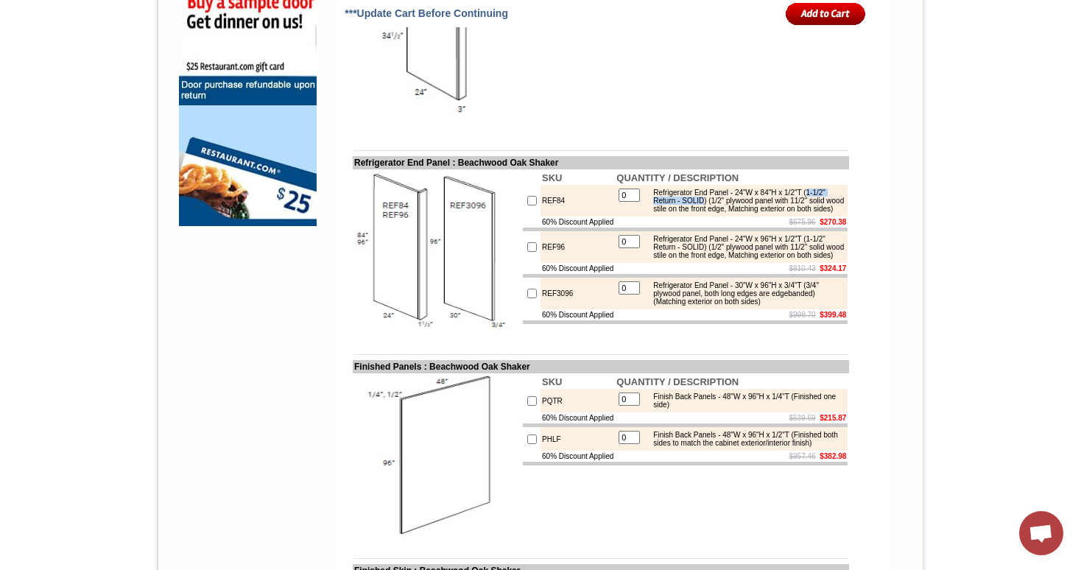
click at [722, 213] on div "Refrigerator End Panel - 24"W x 84"H x 1/2"T (1-1/2" Return - SOLID) (1/2" plyw…" at bounding box center [745, 201] width 198 height 24
drag, startPoint x: 647, startPoint y: 247, endPoint x: 792, endPoint y: 247, distance: 145.8
click at [792, 213] on div "Refrigerator End Panel - 24"W x 84"H x 1/2"T (1-1/2" Return - SOLID) (1/2" plyw…" at bounding box center [745, 201] width 198 height 24
click at [708, 213] on div "Refrigerator End Panel - 24"W x 84"H x 1/2"T (1-1/2" Return - SOLID) (1/2" plyw…" at bounding box center [745, 201] width 198 height 24
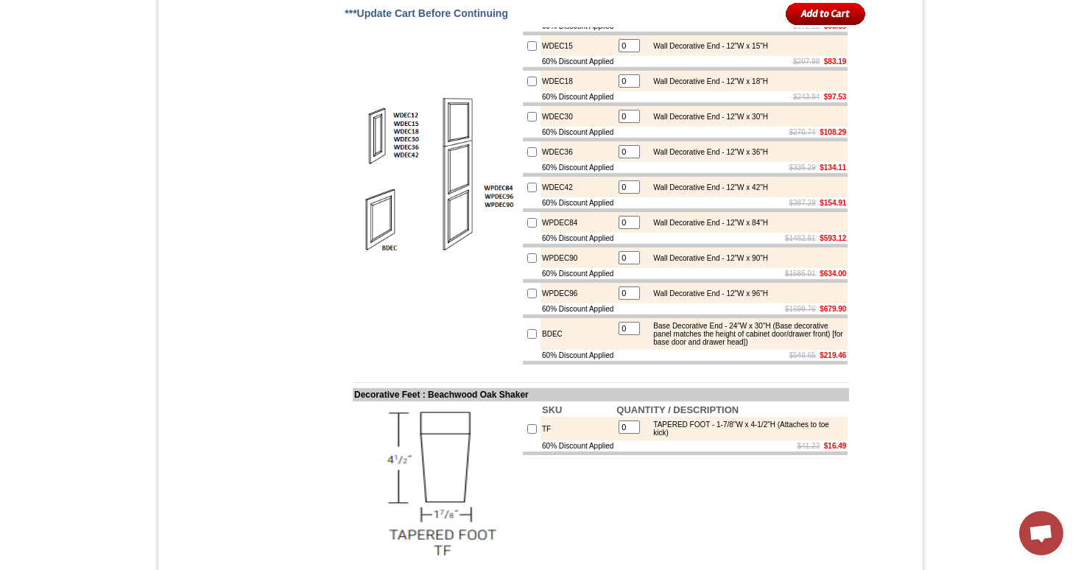
scroll to position [2220, 0]
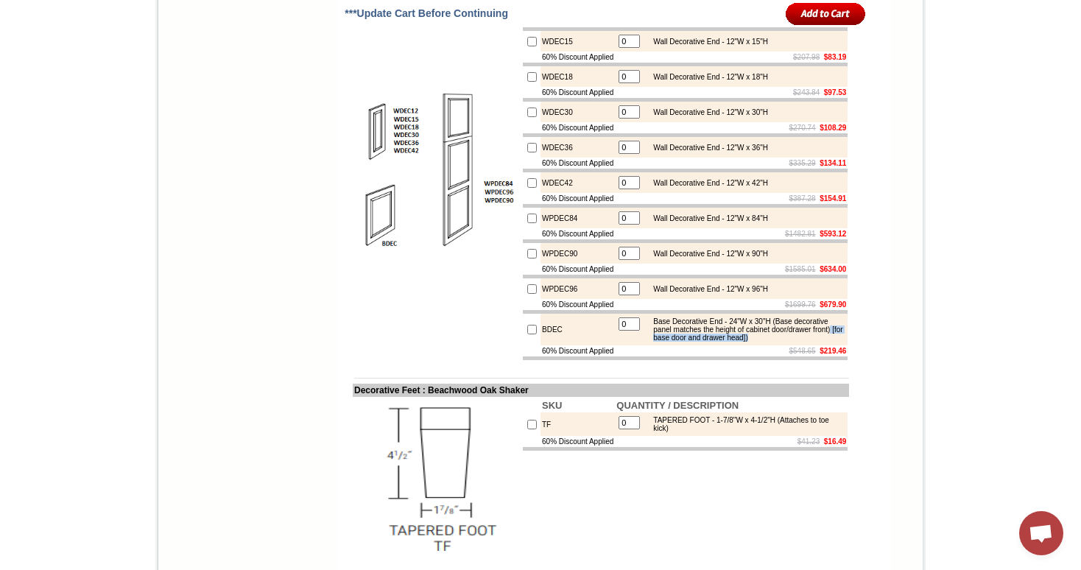
drag, startPoint x: 717, startPoint y: 409, endPoint x: 739, endPoint y: 423, distance: 26.2
click at [739, 342] on div "Base Decorative End - 24"W x 30"H (Base decorative panel matches the height of …" at bounding box center [745, 329] width 198 height 24
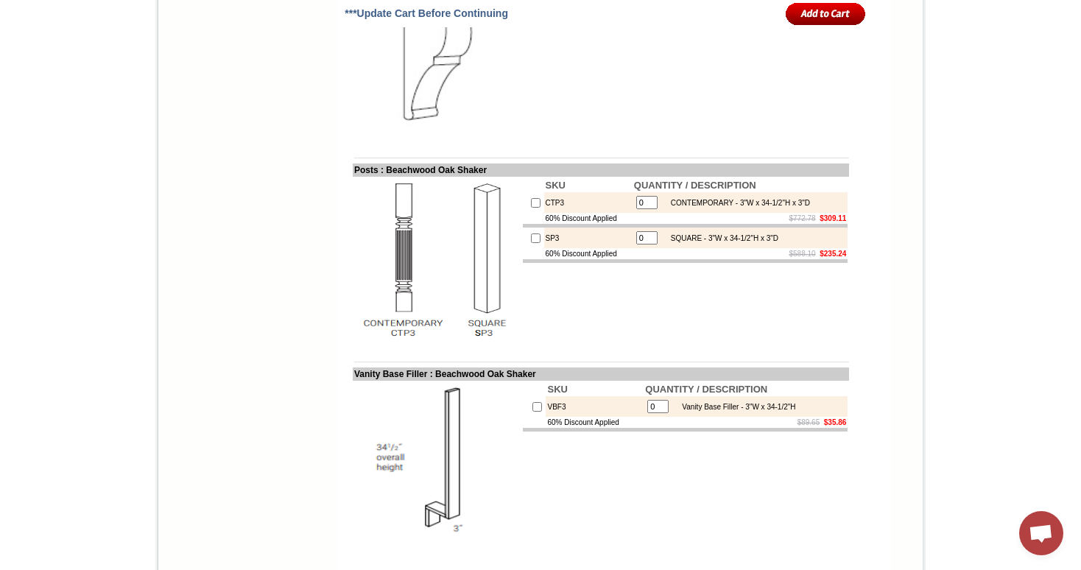
scroll to position [2850, 0]
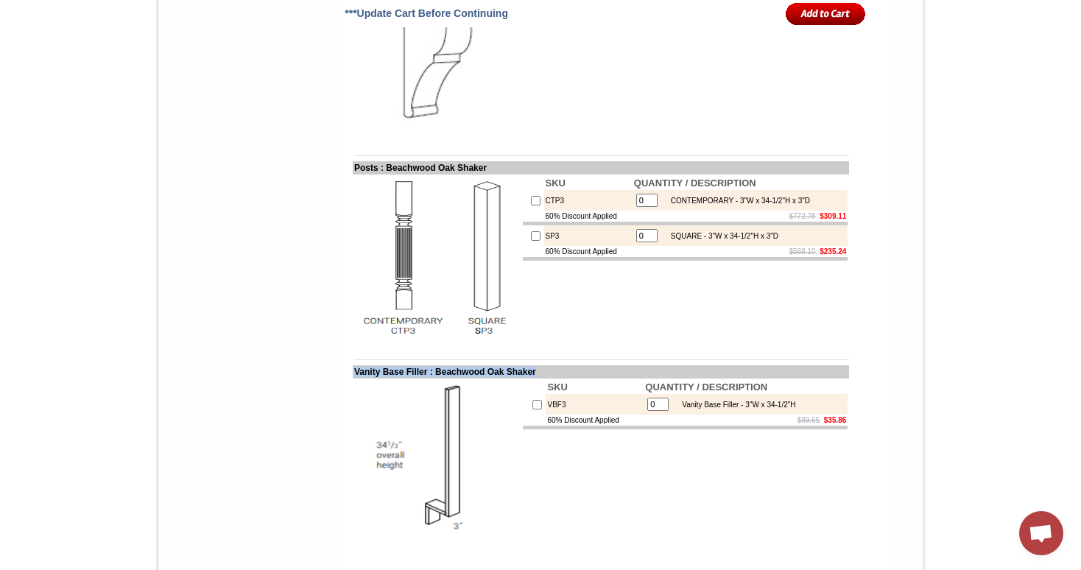
drag, startPoint x: 565, startPoint y: 457, endPoint x: 342, endPoint y: 459, distance: 223.2
click at [353, 379] on td "Vanity Base Filler : Beachwood Oak Shaker" at bounding box center [601, 371] width 496 height 13
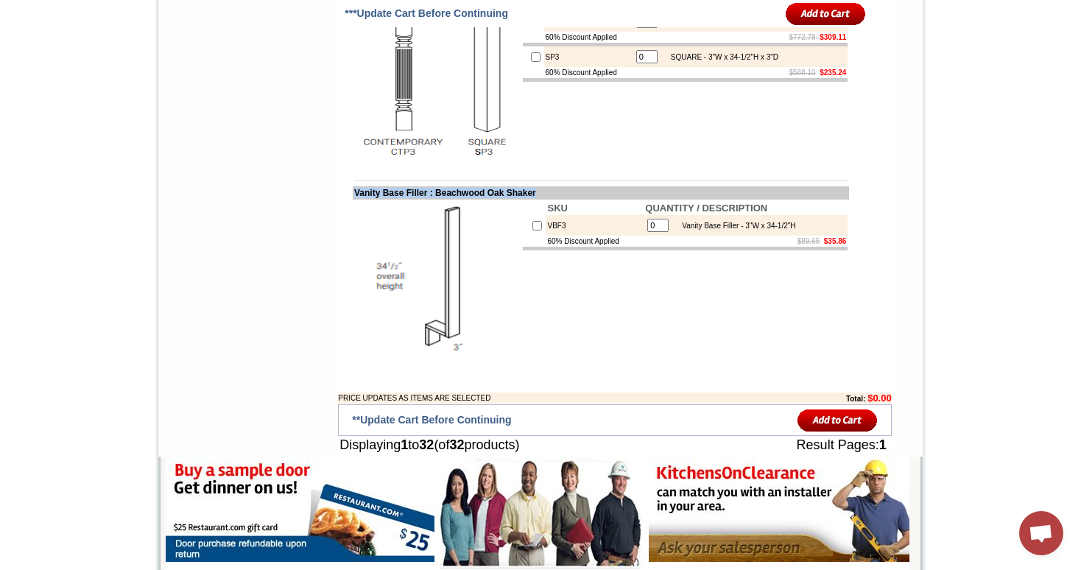
scroll to position [3025, 0]
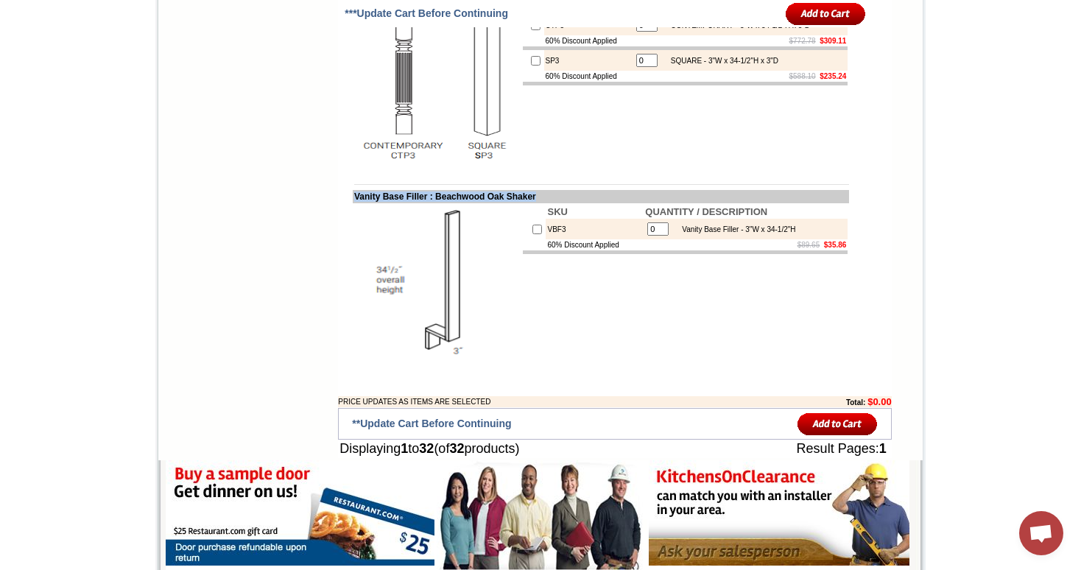
click at [384, 289] on td at bounding box center [437, 287] width 169 height 169
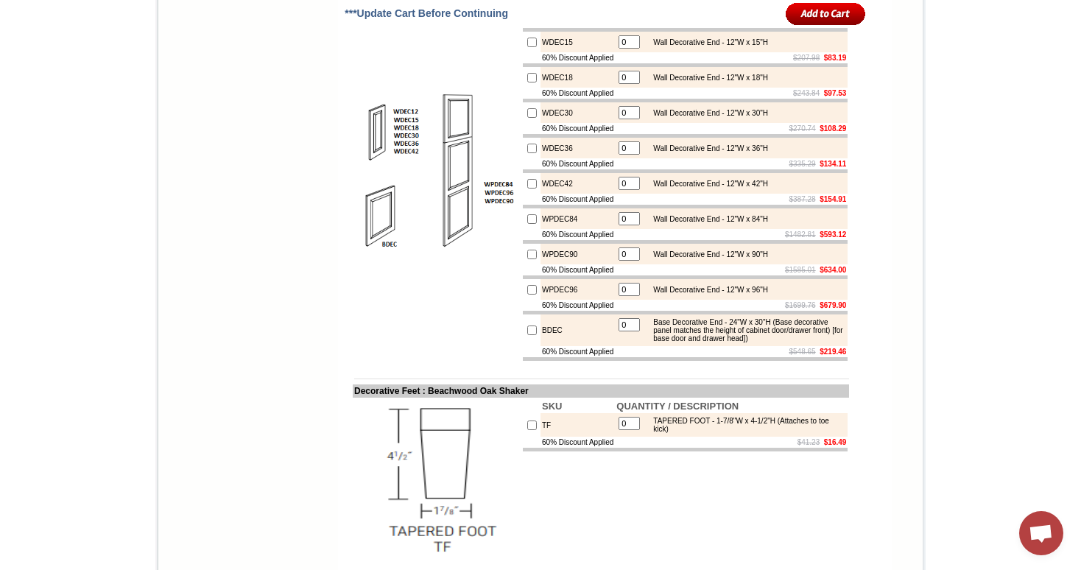
scroll to position [2229, 0]
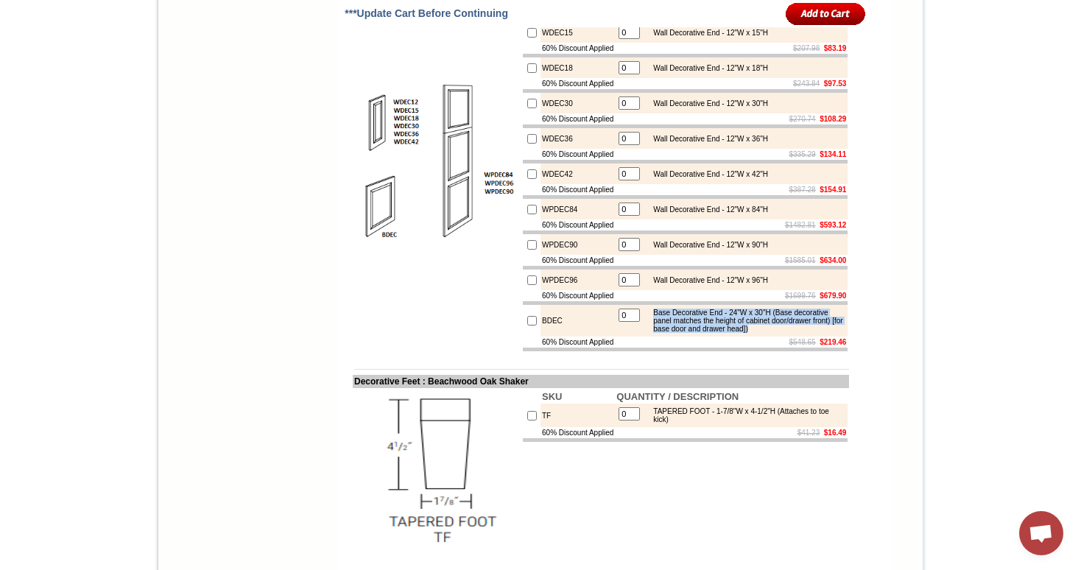
drag, startPoint x: 647, startPoint y: 381, endPoint x: 691, endPoint y: 410, distance: 52.7
click at [691, 333] on div "Base Decorative End - 24"W x 30"H (Base decorative panel matches the height of …" at bounding box center [745, 321] width 198 height 24
copy div "Base Decorative End - 24"W x 30"H (Base decorative panel matches the height of …"
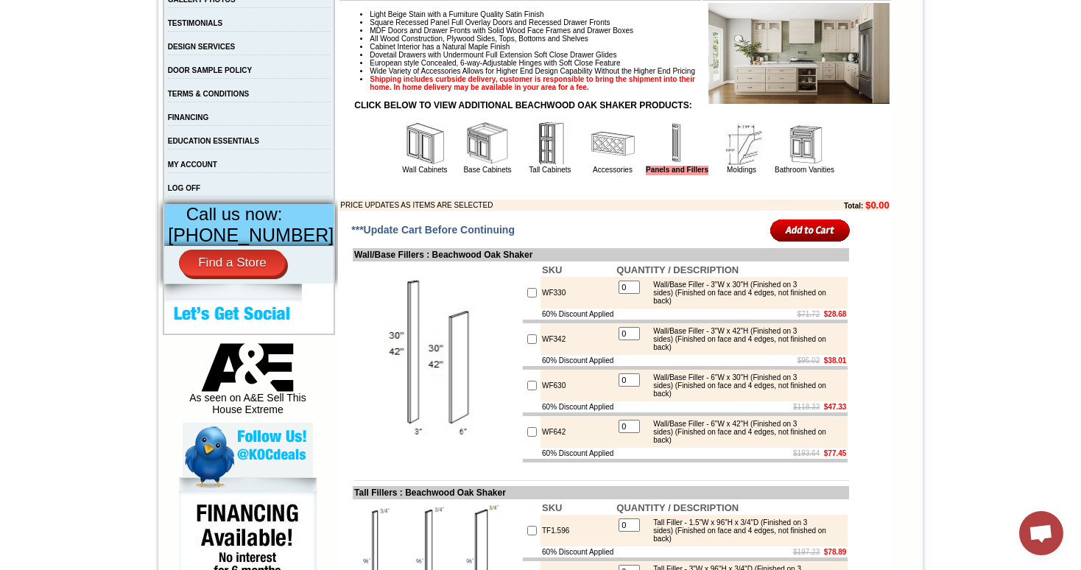
scroll to position [474, 0]
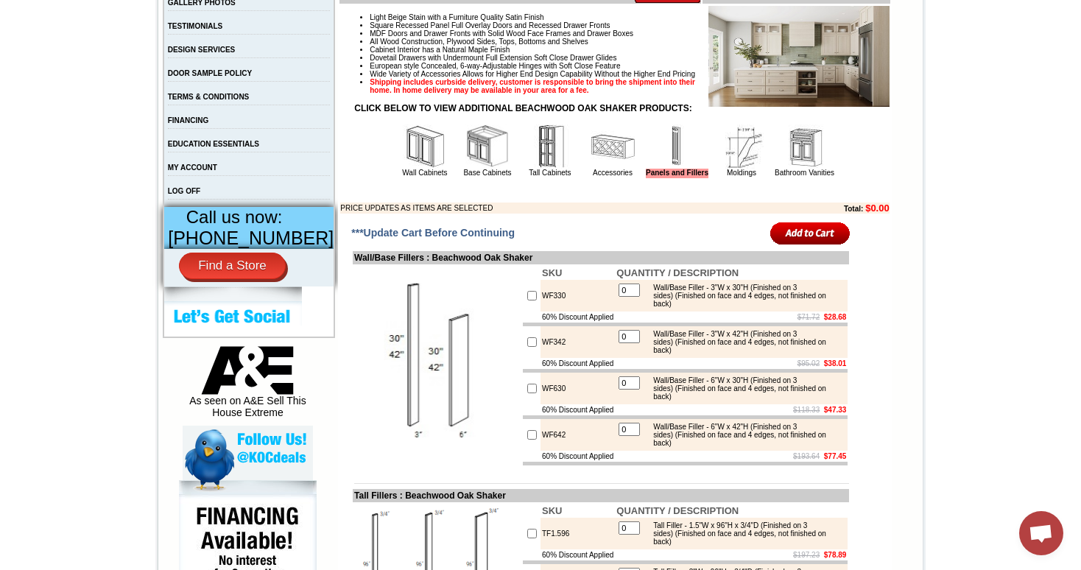
click at [741, 166] on img at bounding box center [742, 146] width 44 height 44
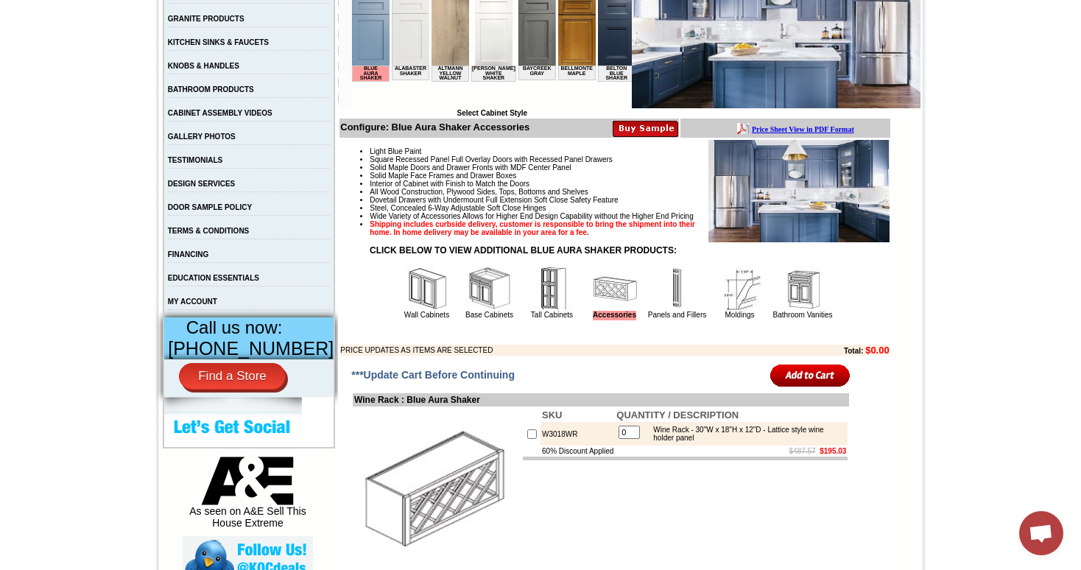
scroll to position [471, 0]
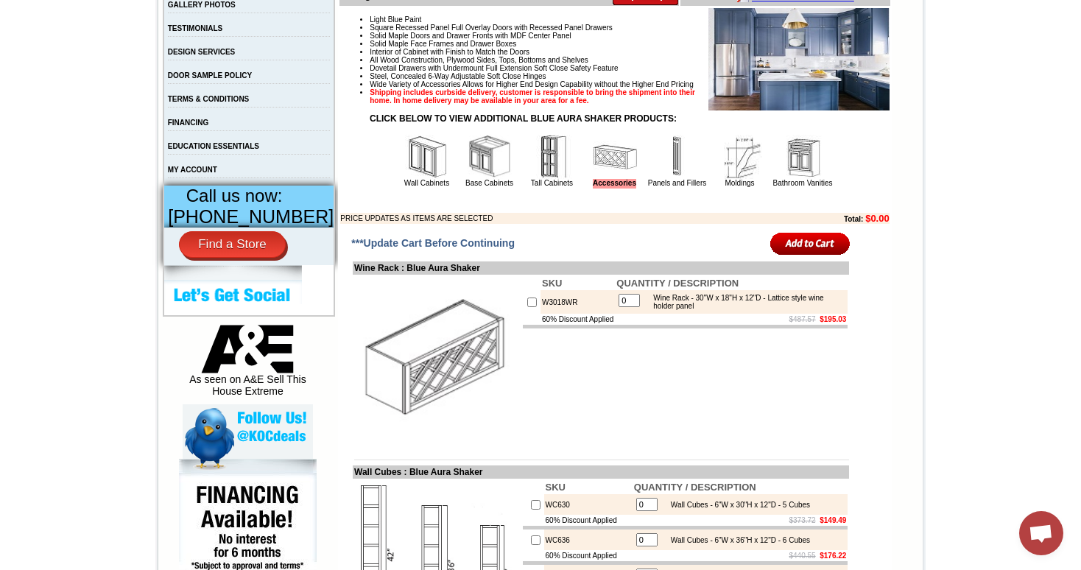
click at [662, 179] on img at bounding box center [677, 157] width 44 height 44
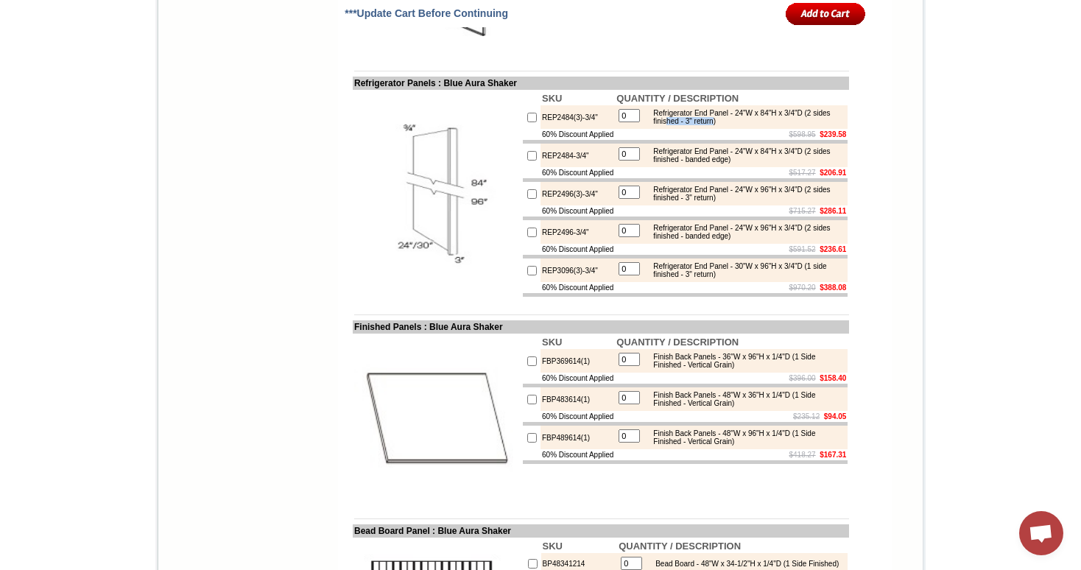
drag, startPoint x: 739, startPoint y: 193, endPoint x: 681, endPoint y: 192, distance: 58.2
click at [681, 125] on div "Refrigerator End Panel - 24"W x 84"H x 3/4"D (2 sides finished - 3" return)" at bounding box center [745, 117] width 198 height 16
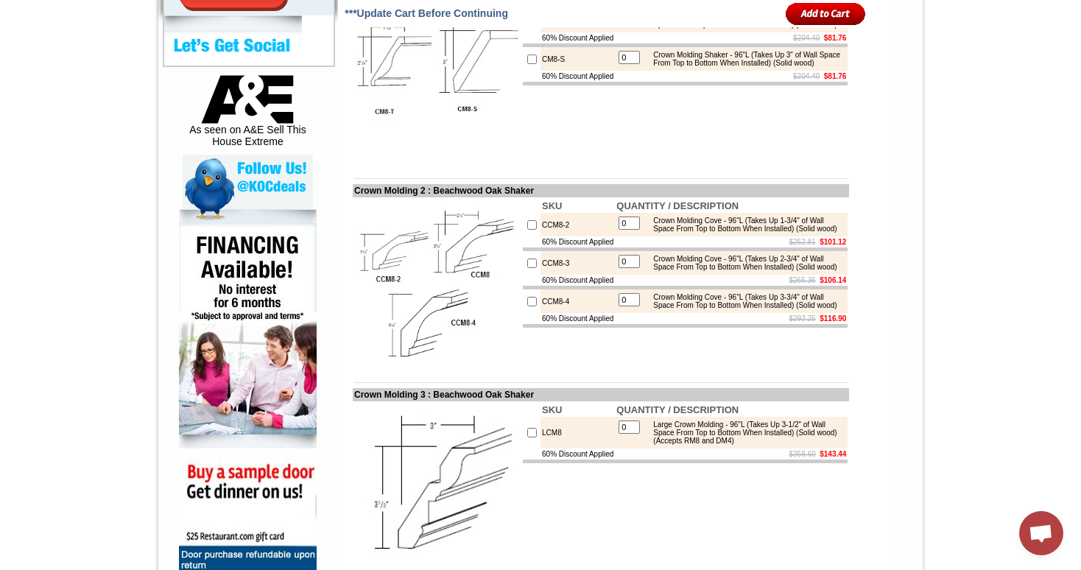
scroll to position [745, 0]
click at [476, 292] on img at bounding box center [437, 281] width 166 height 166
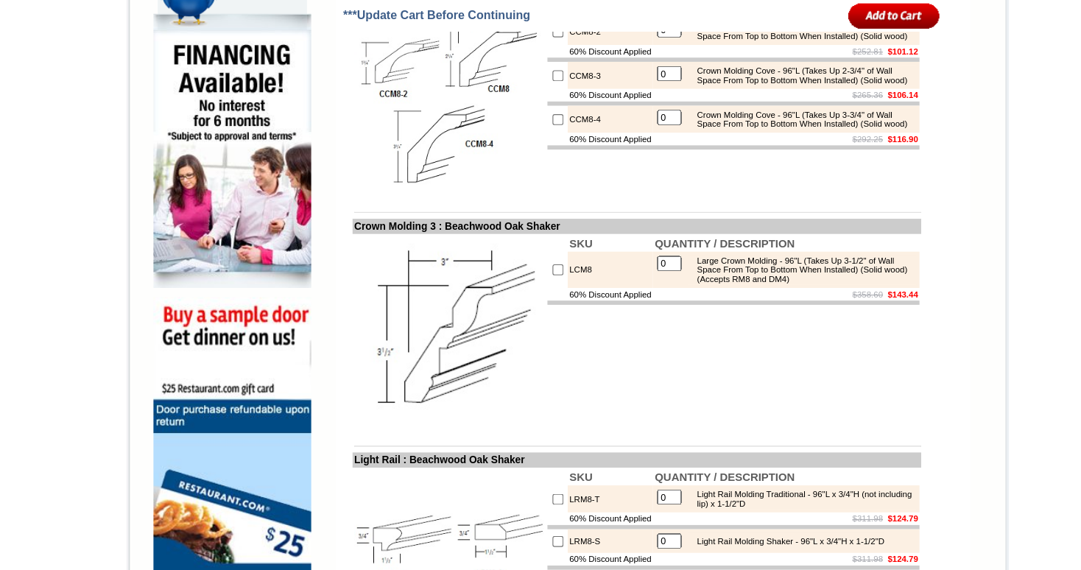
scroll to position [914, 0]
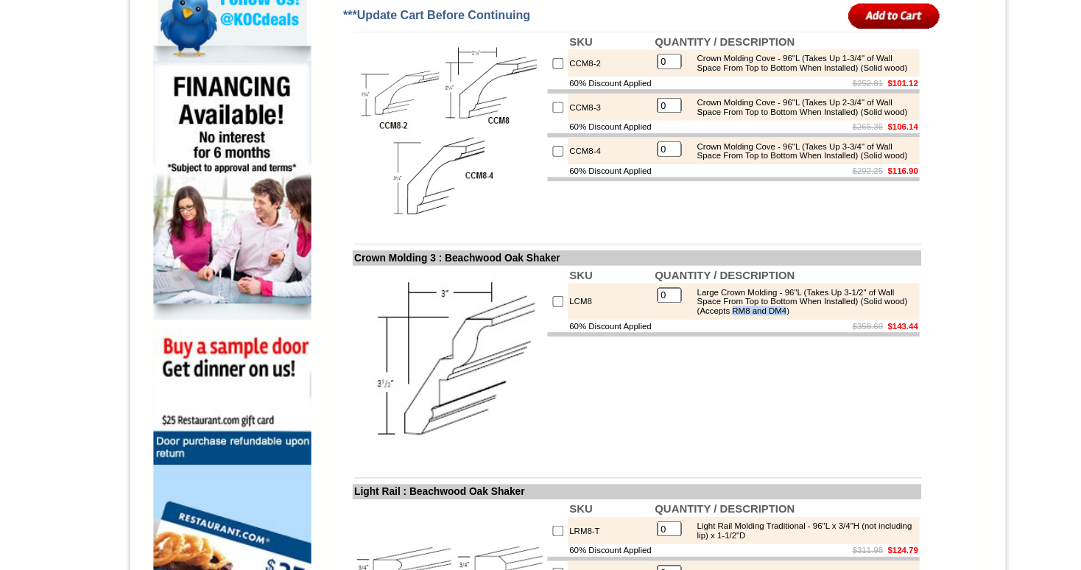
drag, startPoint x: 731, startPoint y: 295, endPoint x: 783, endPoint y: 295, distance: 52.3
click at [783, 275] on div "Large Crown Molding - 96"L (Takes Up 3-1/2" of Wall Space From Top to Bottom Wh…" at bounding box center [745, 263] width 198 height 24
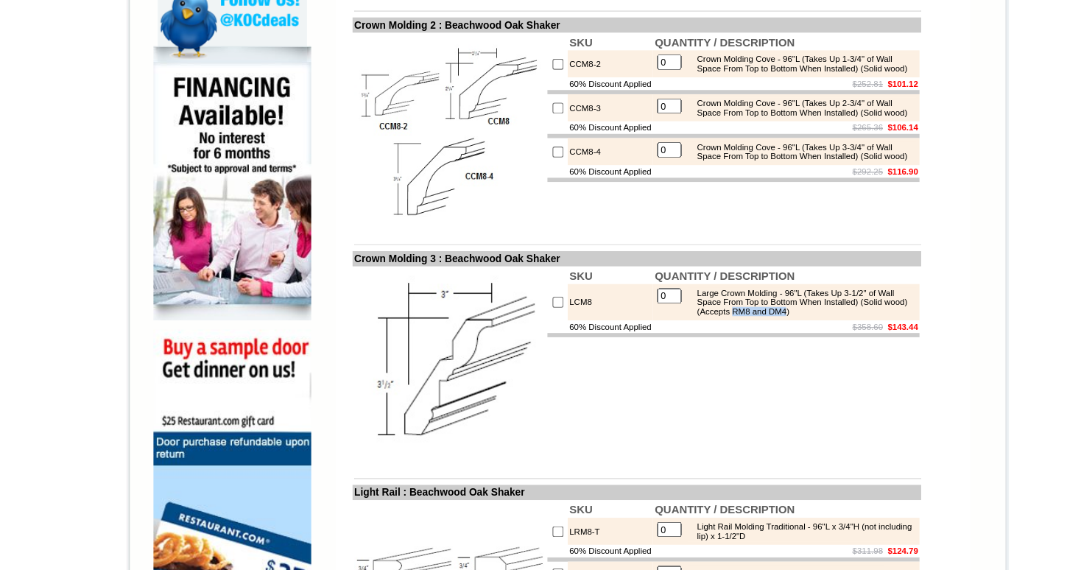
scroll to position [845, 0]
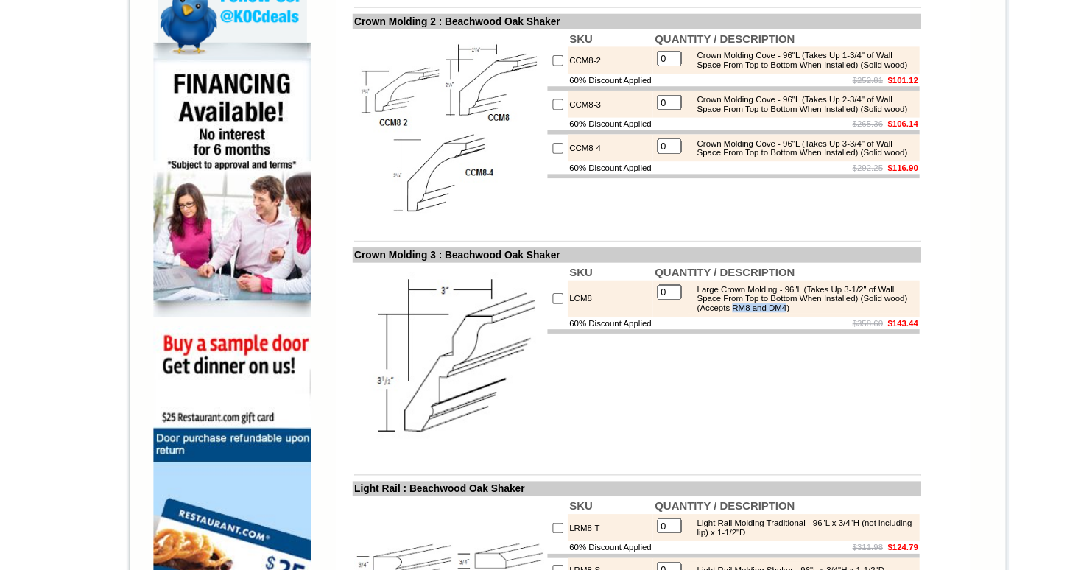
click at [783, 345] on div "Large Crown Molding - 96"L (Takes Up 3-1/2" of Wall Space From Top to Bottom Wh…" at bounding box center [745, 332] width 198 height 24
drag, startPoint x: 790, startPoint y: 365, endPoint x: 695, endPoint y: 366, distance: 95.0
click at [695, 345] on div "Large Crown Molding - 96"L (Takes Up 3-1/2" of Wall Space From Top to Bottom Wh…" at bounding box center [745, 332] width 198 height 24
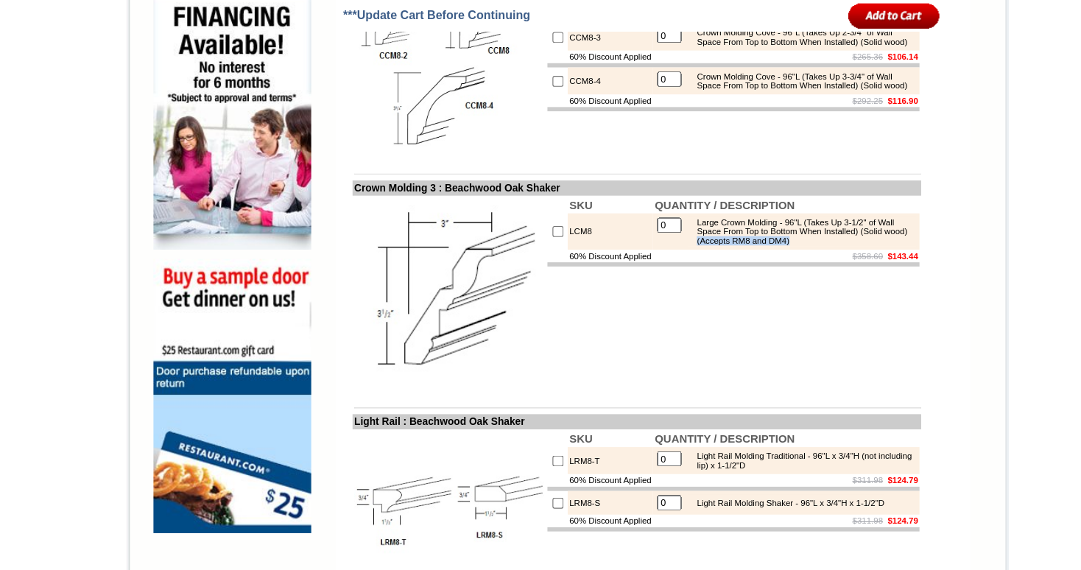
scroll to position [974, 0]
click at [784, 215] on div "Large Crown Molding - 96"L (Takes Up 3-1/2" of Wall Space From Top to Bottom Wh…" at bounding box center [745, 203] width 198 height 24
drag, startPoint x: 790, startPoint y: 234, endPoint x: 697, endPoint y: 237, distance: 92.8
click at [697, 215] on div "Large Crown Molding - 96"L (Takes Up 3-1/2" of Wall Space From Top to Bottom Wh…" at bounding box center [745, 203] width 198 height 24
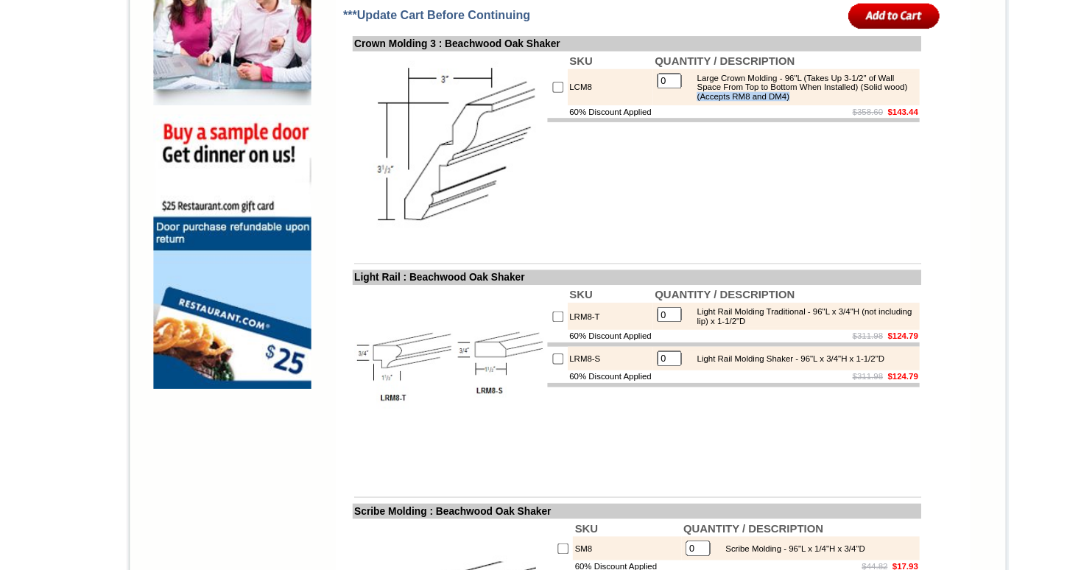
scroll to position [1097, 0]
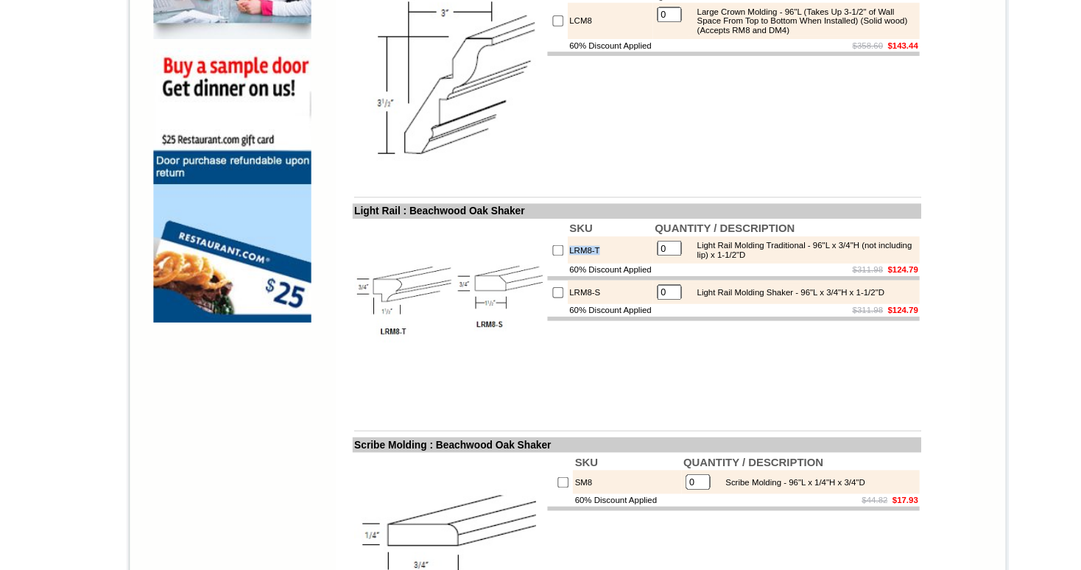
drag, startPoint x: 558, startPoint y: 300, endPoint x: 527, endPoint y: 303, distance: 31.1
click at [541, 292] on td "LRM8-T" at bounding box center [578, 281] width 74 height 24
drag, startPoint x: 559, startPoint y: 340, endPoint x: 527, endPoint y: 341, distance: 31.7
click at [541, 328] on td "LRM8-S" at bounding box center [578, 317] width 74 height 21
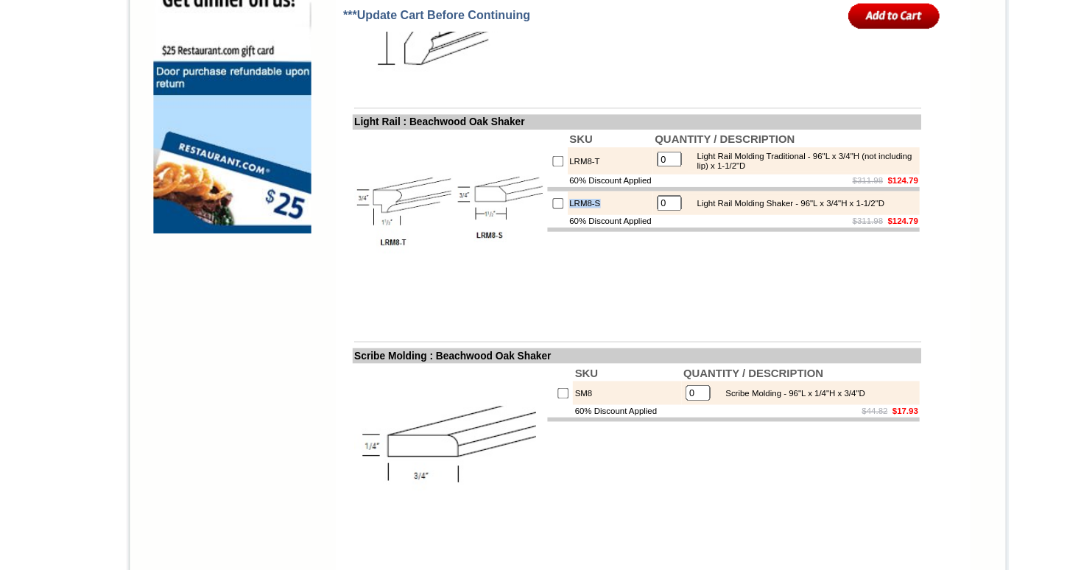
scroll to position [1225, 0]
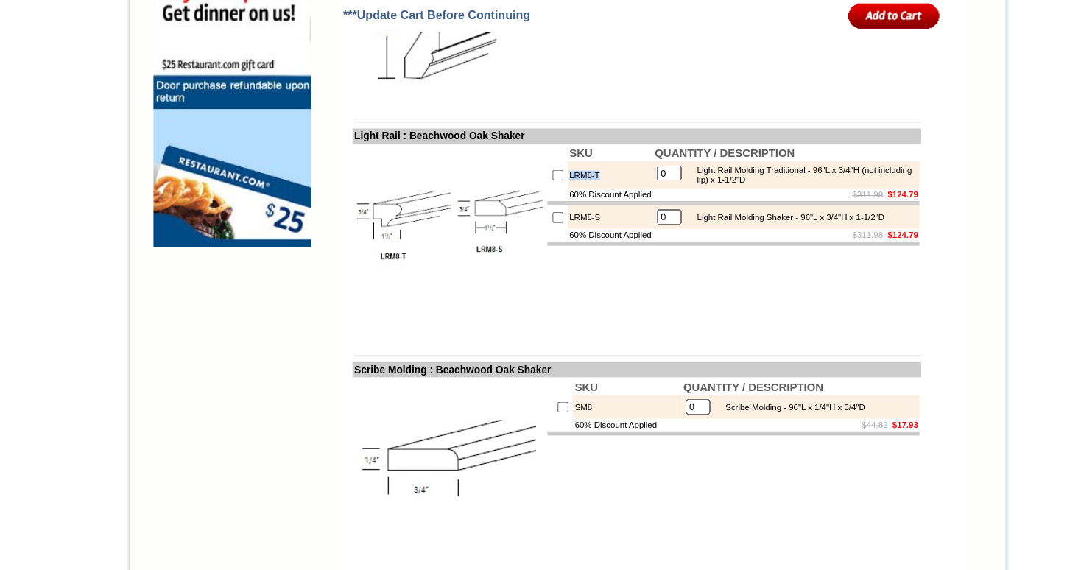
drag, startPoint x: 561, startPoint y: 175, endPoint x: 528, endPoint y: 175, distance: 33.1
click at [541, 164] on td "LRM8-T" at bounding box center [578, 153] width 74 height 24
click at [556, 200] on td "LRM8-S" at bounding box center [578, 189] width 74 height 21
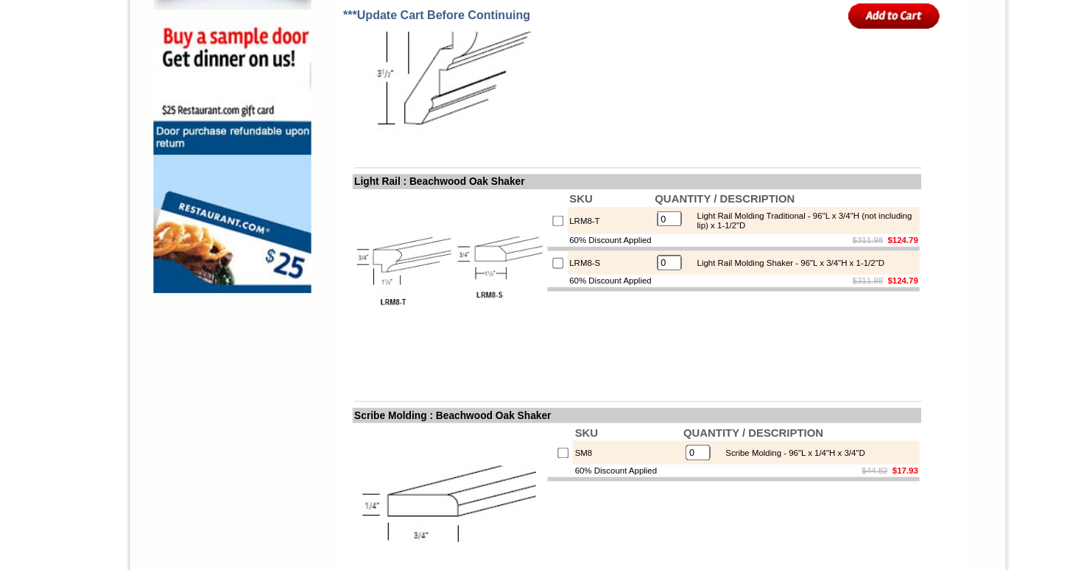
scroll to position [1171, 0]
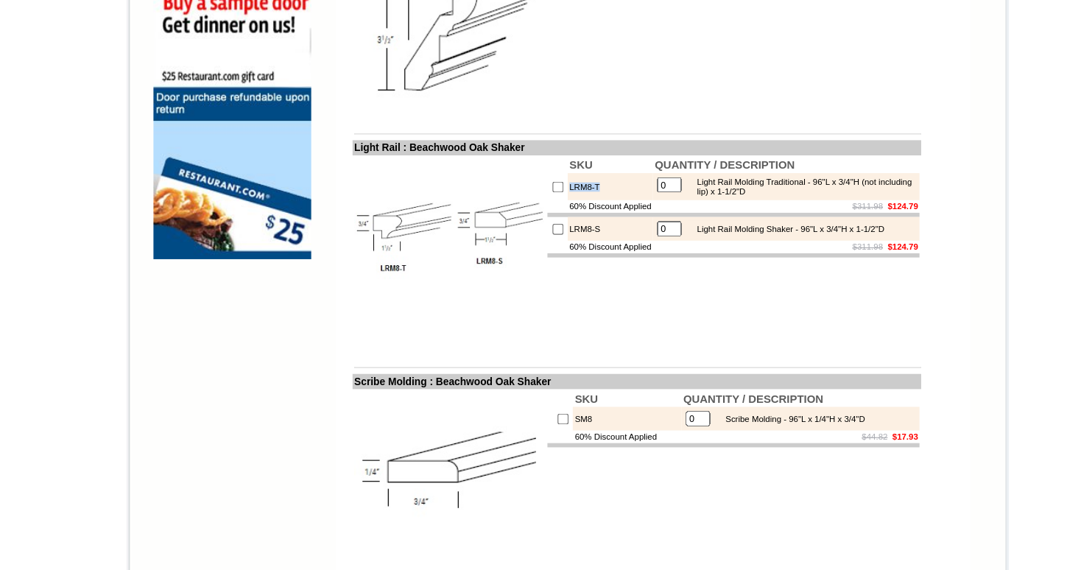
drag, startPoint x: 556, startPoint y: 232, endPoint x: 527, endPoint y: 232, distance: 28.7
click at [541, 218] on td "LRM8-T" at bounding box center [578, 206] width 74 height 24
click at [566, 253] on td "LRM8-S" at bounding box center [578, 243] width 74 height 21
drag, startPoint x: 558, startPoint y: 267, endPoint x: 529, endPoint y: 268, distance: 29.5
click at [541, 253] on td "LRM8-S" at bounding box center [578, 243] width 74 height 21
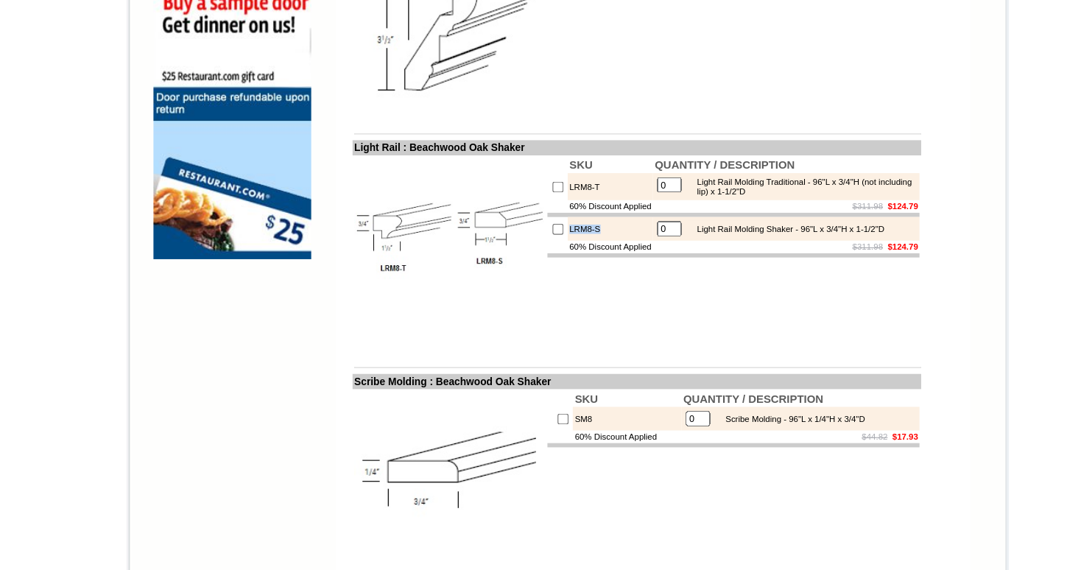
click at [563, 253] on td "LRM8-S" at bounding box center [578, 243] width 74 height 21
drag, startPoint x: 560, startPoint y: 270, endPoint x: 527, endPoint y: 265, distance: 33.5
click at [541, 253] on td "LRM8-S" at bounding box center [578, 243] width 74 height 21
drag, startPoint x: 557, startPoint y: 231, endPoint x: 527, endPoint y: 229, distance: 30.3
click at [541, 218] on td "LRM8-T" at bounding box center [578, 206] width 74 height 24
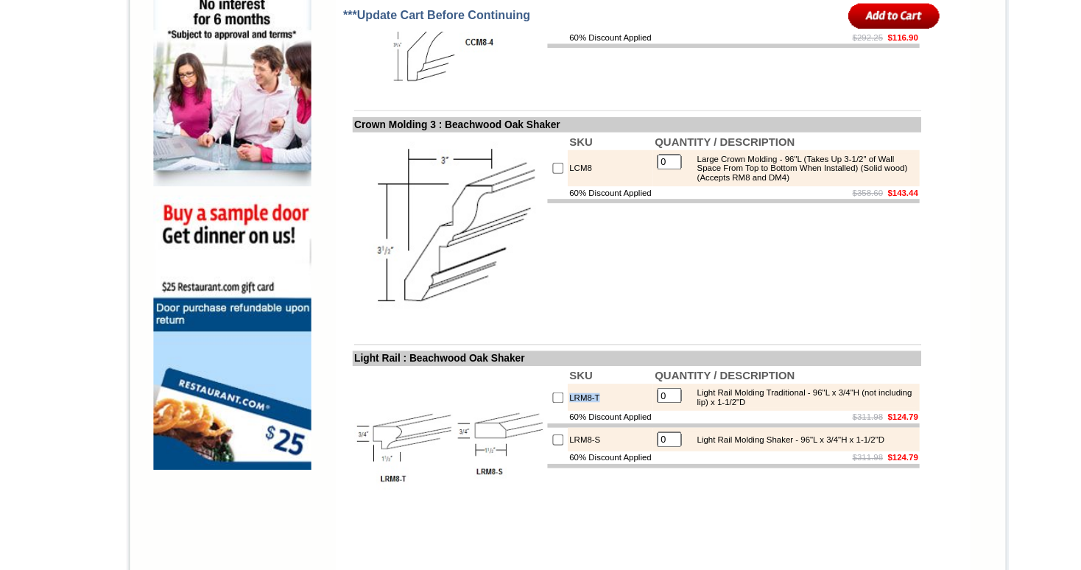
scroll to position [995, 0]
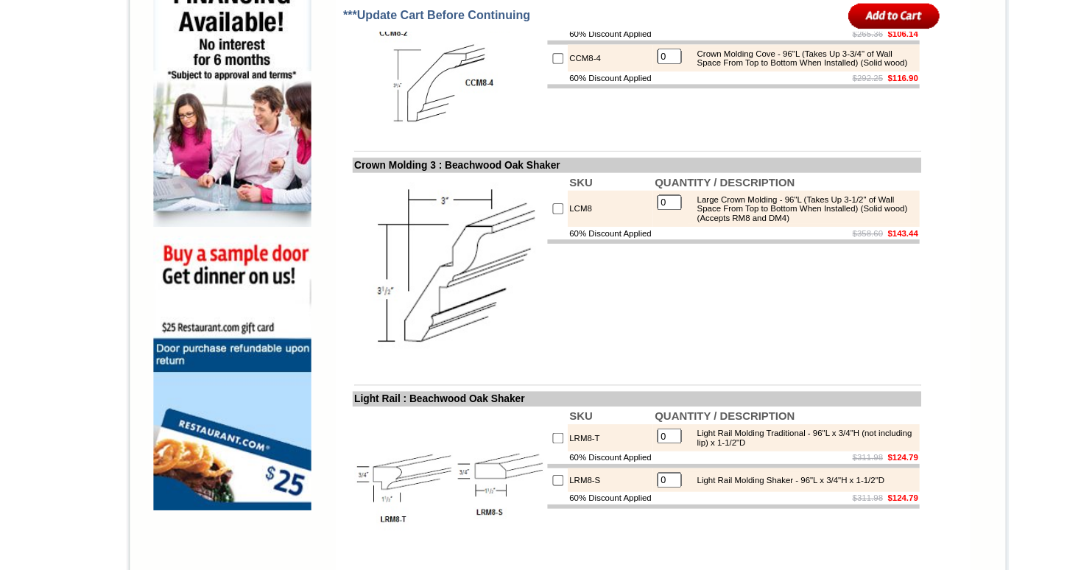
click at [733, 194] on div "Large Crown Molding - 96"L (Takes Up 3-1/2" of Wall Space From Top to Bottom Wh…" at bounding box center [745, 182] width 198 height 24
drag, startPoint x: 790, startPoint y: 214, endPoint x: 696, endPoint y: 215, distance: 93.5
click at [696, 194] on div "Large Crown Molding - 96"L (Takes Up 3-1/2" of Wall Space From Top to Bottom Wh…" at bounding box center [745, 182] width 198 height 24
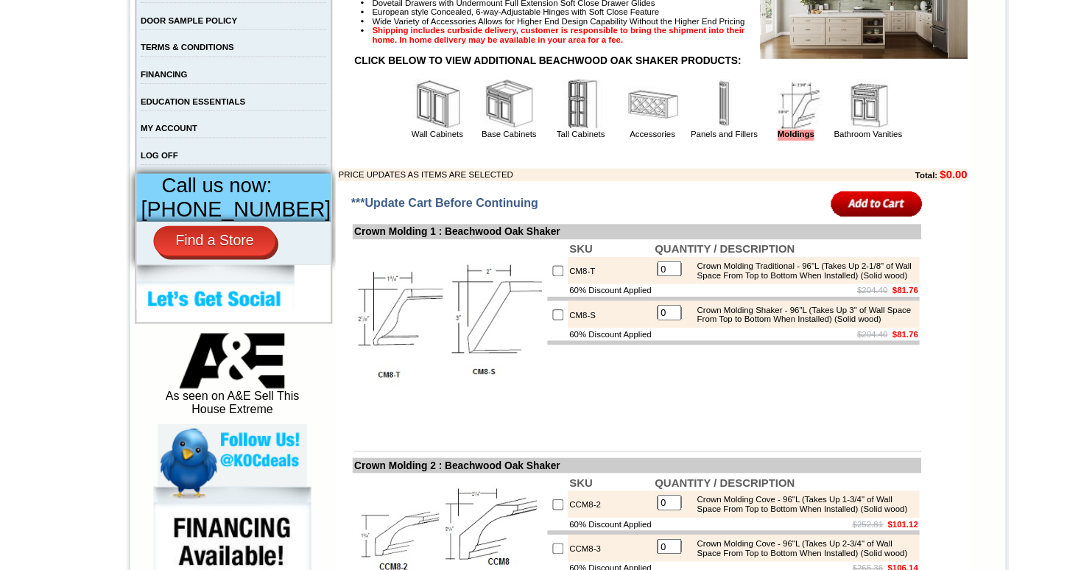
scroll to position [528, 0]
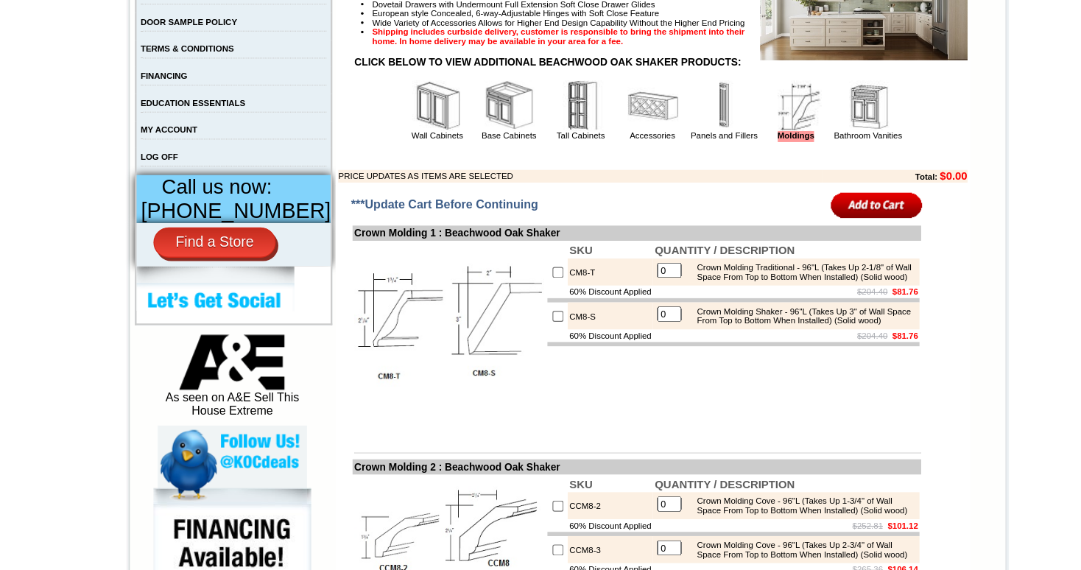
click at [798, 104] on img at bounding box center [803, 92] width 44 height 44
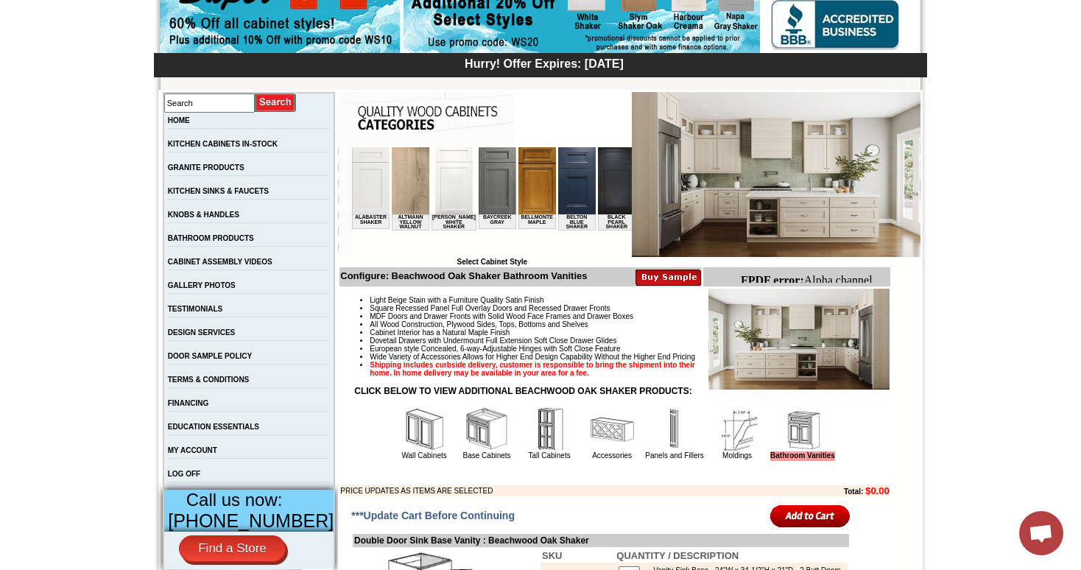
scroll to position [195, 0]
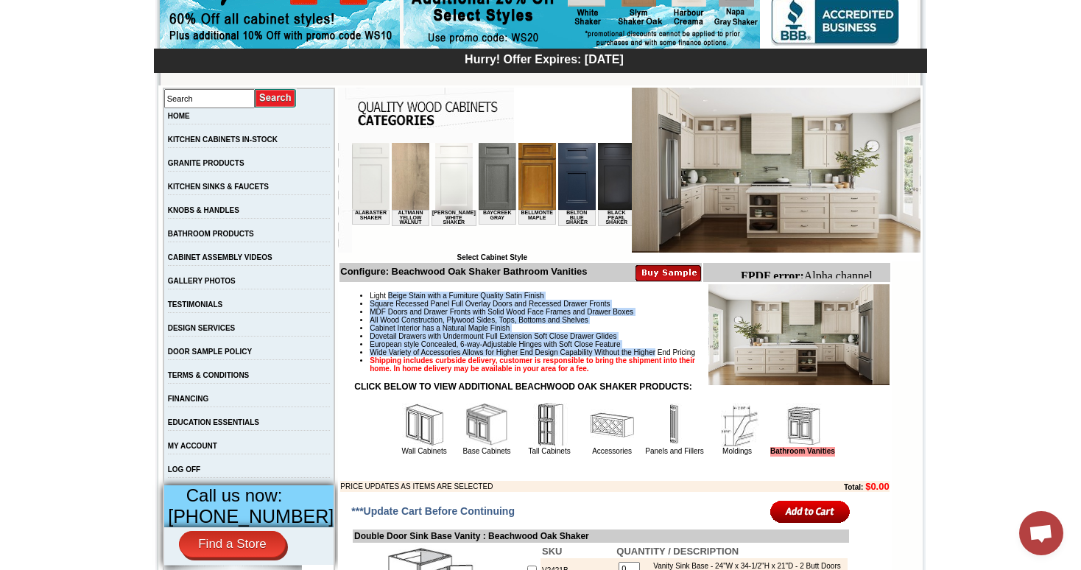
drag, startPoint x: 678, startPoint y: 358, endPoint x: 377, endPoint y: 299, distance: 306.9
click at [377, 299] on ul "Light Beige Stain with a Furniture Quality Satin Finish Square Recessed Panel F…" at bounding box center [614, 332] width 549 height 81
click at [381, 306] on li "Square Recessed Panel Full Overlay Doors and Recessed Drawer Fronts" at bounding box center [629, 304] width 519 height 8
drag, startPoint x: 376, startPoint y: 296, endPoint x: 678, endPoint y: 359, distance: 308.4
click at [678, 359] on ul "Light Beige Stain with a Furniture Quality Satin Finish Square Recessed Panel F…" at bounding box center [614, 332] width 549 height 81
